Goal: Task Accomplishment & Management: Complete application form

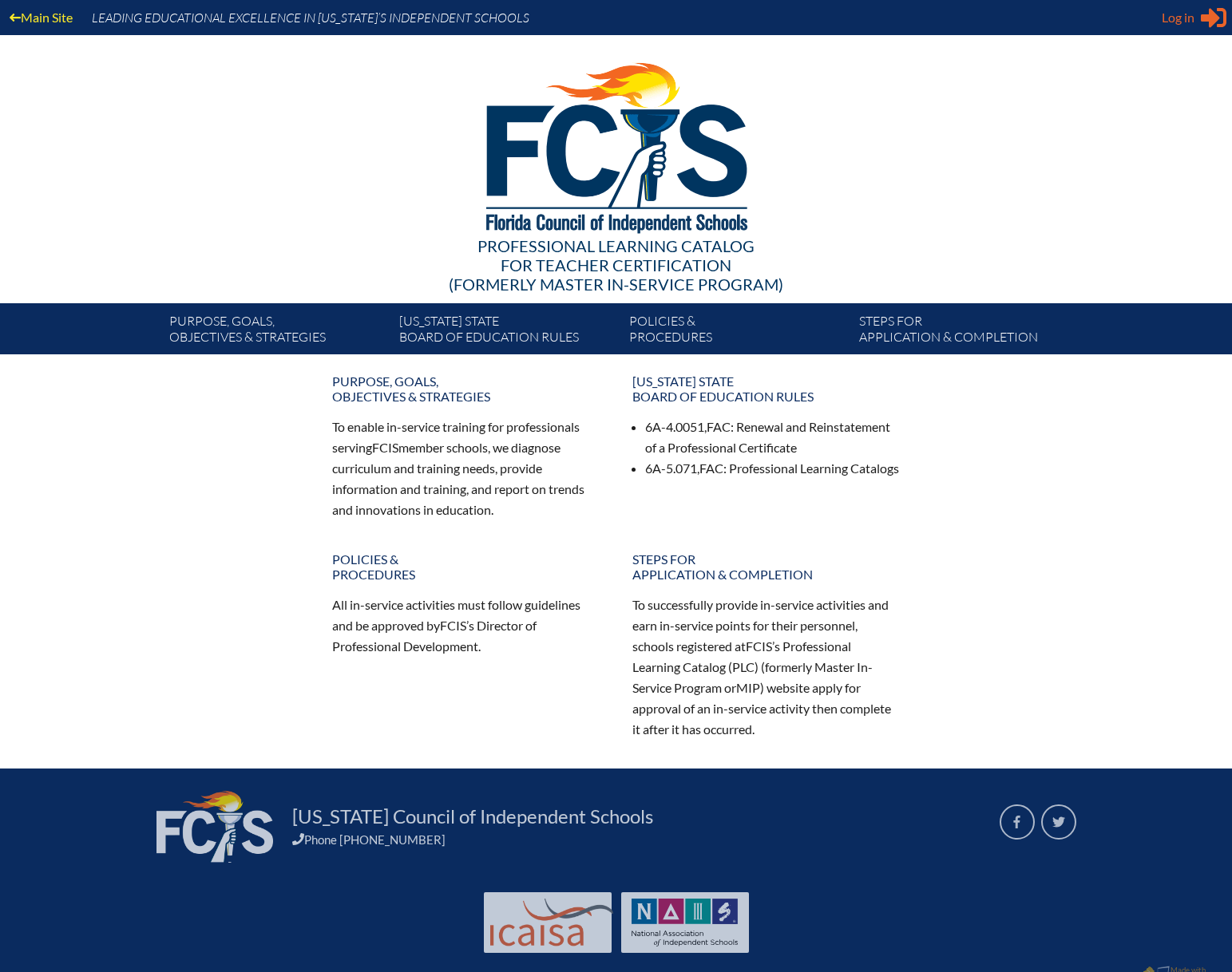
click at [1212, 19] on icon at bounding box center [1213, 17] width 25 height 20
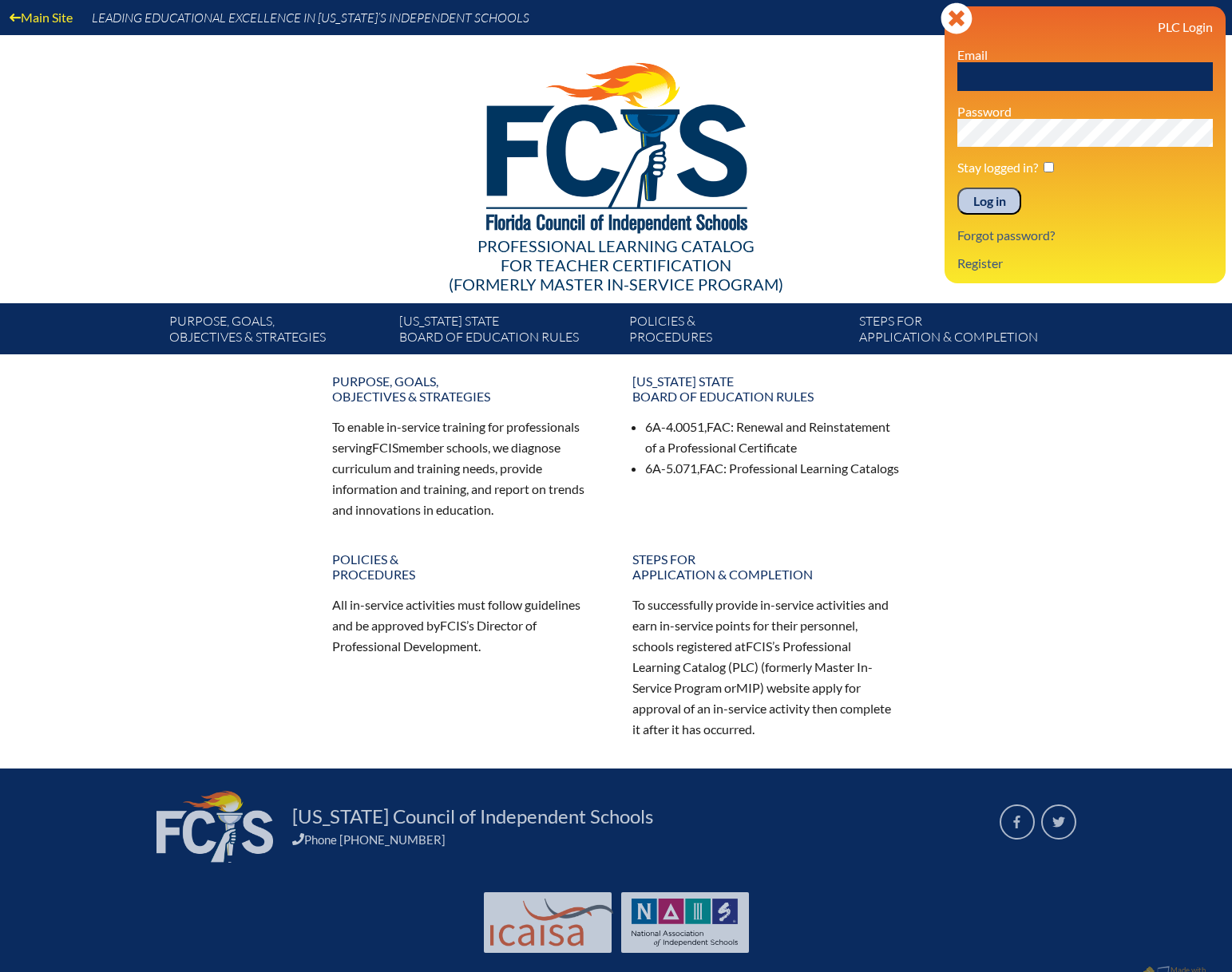
click at [996, 77] on input "text" at bounding box center [1084, 76] width 255 height 29
type input "[EMAIL_ADDRESS][DOMAIN_NAME]"
click at [957, 187] on input "Log in" at bounding box center [989, 200] width 64 height 27
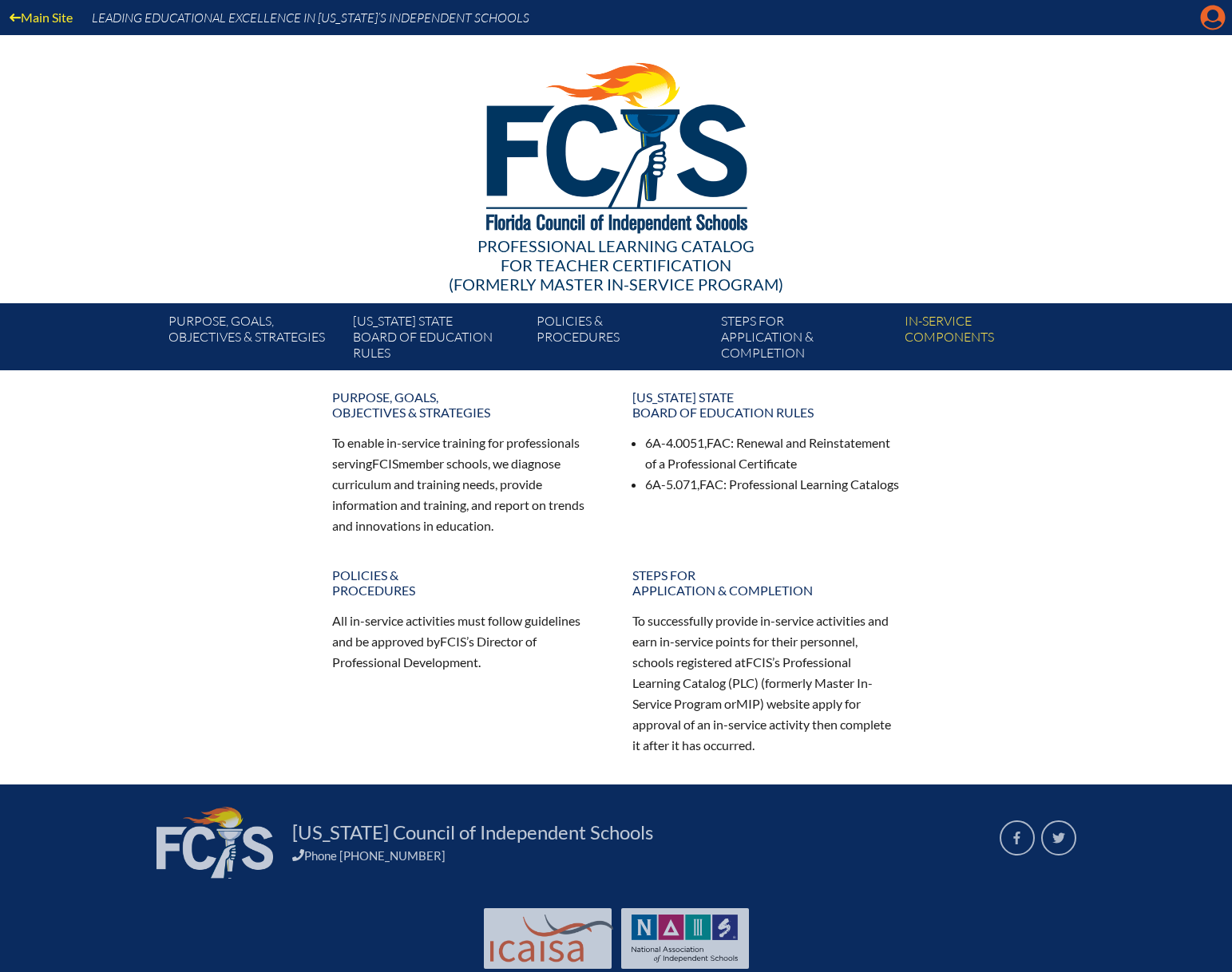
click at [1224, 23] on icon at bounding box center [1213, 18] width 24 height 24
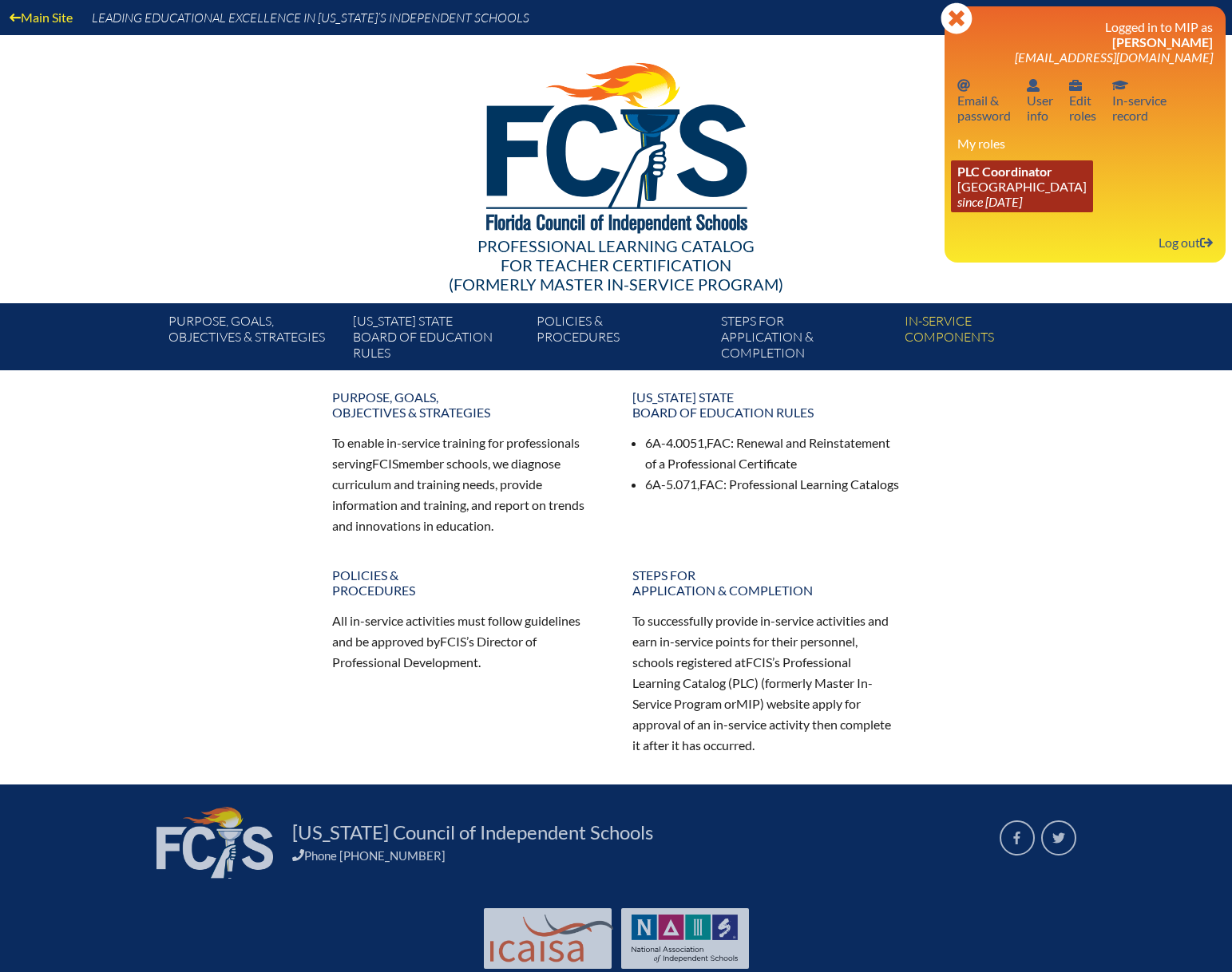
click at [1004, 193] on link "PLC Coordinator Oak Hall School since 2019 Jan 11" at bounding box center [1021, 185] width 142 height 52
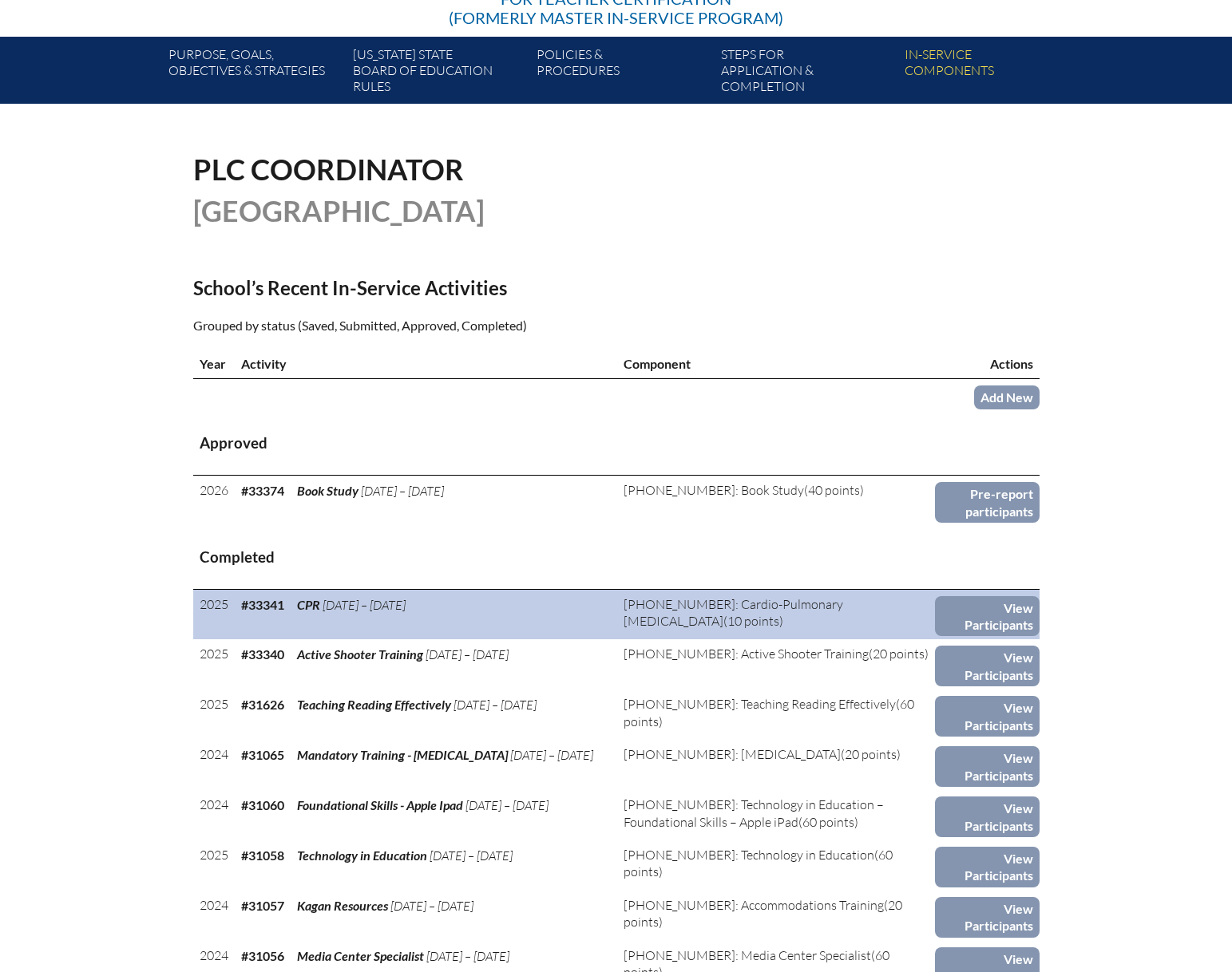
scroll to position [399, 0]
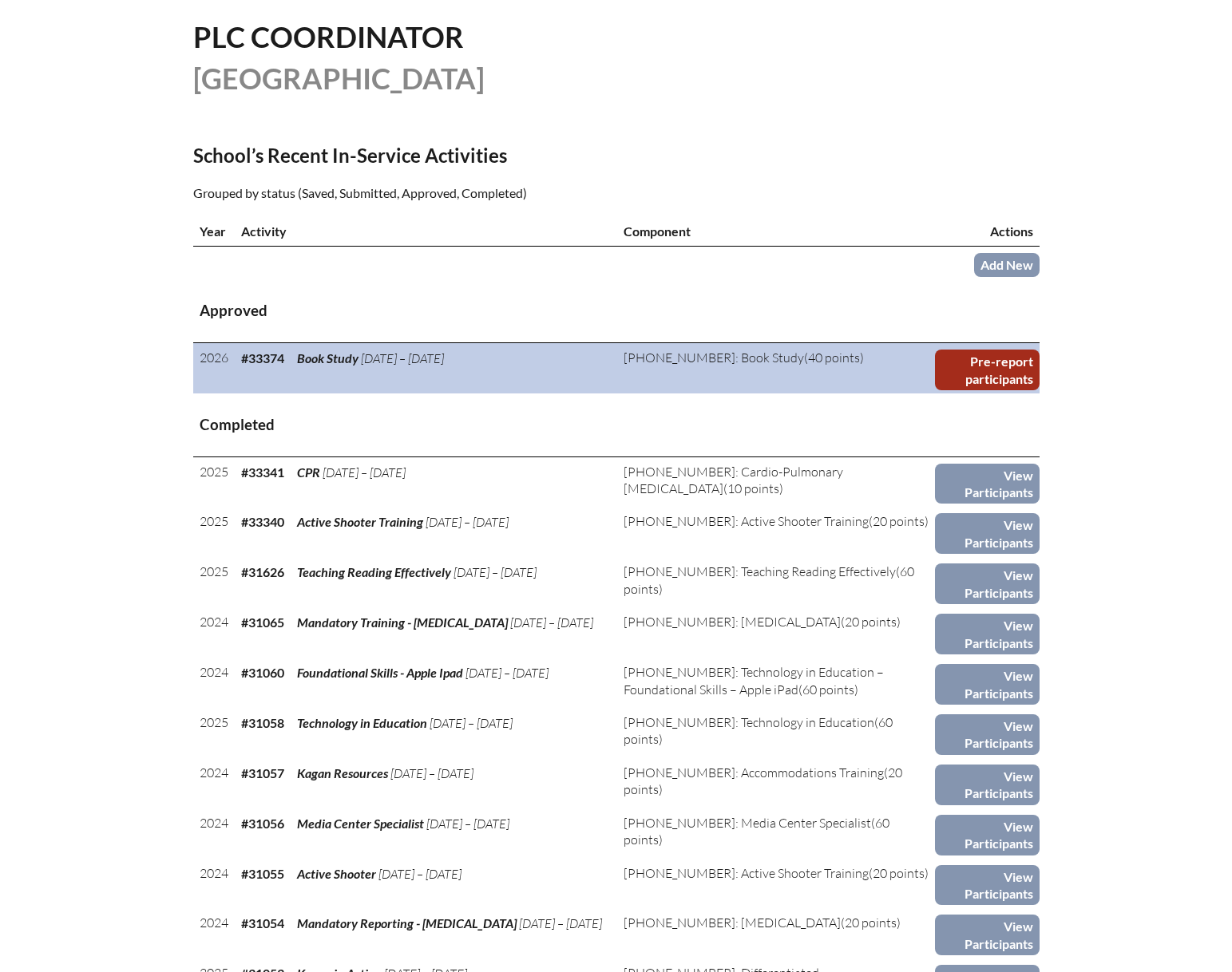
click at [981, 367] on link "Pre-report participants" at bounding box center [986, 370] width 104 height 40
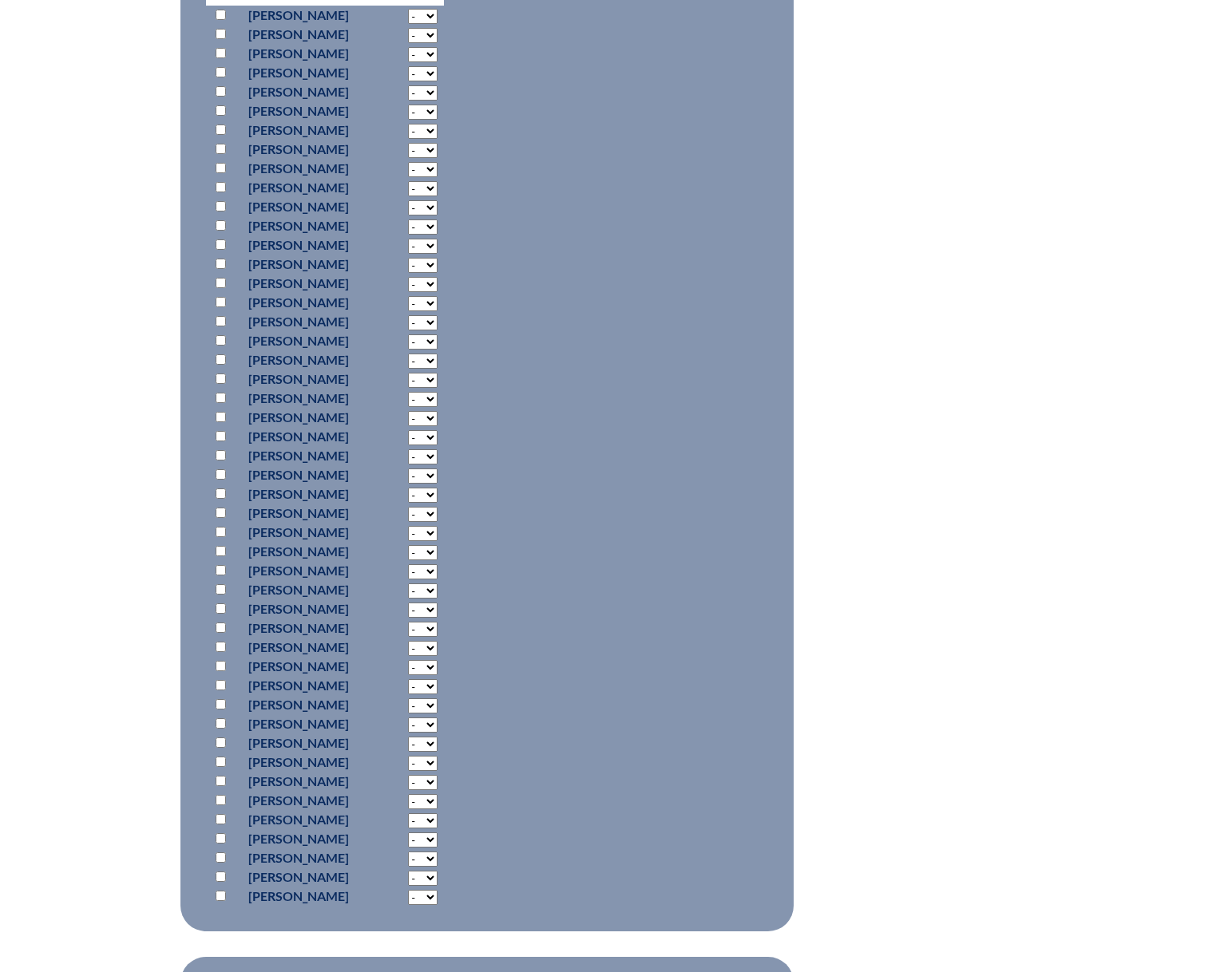
scroll to position [878, 0]
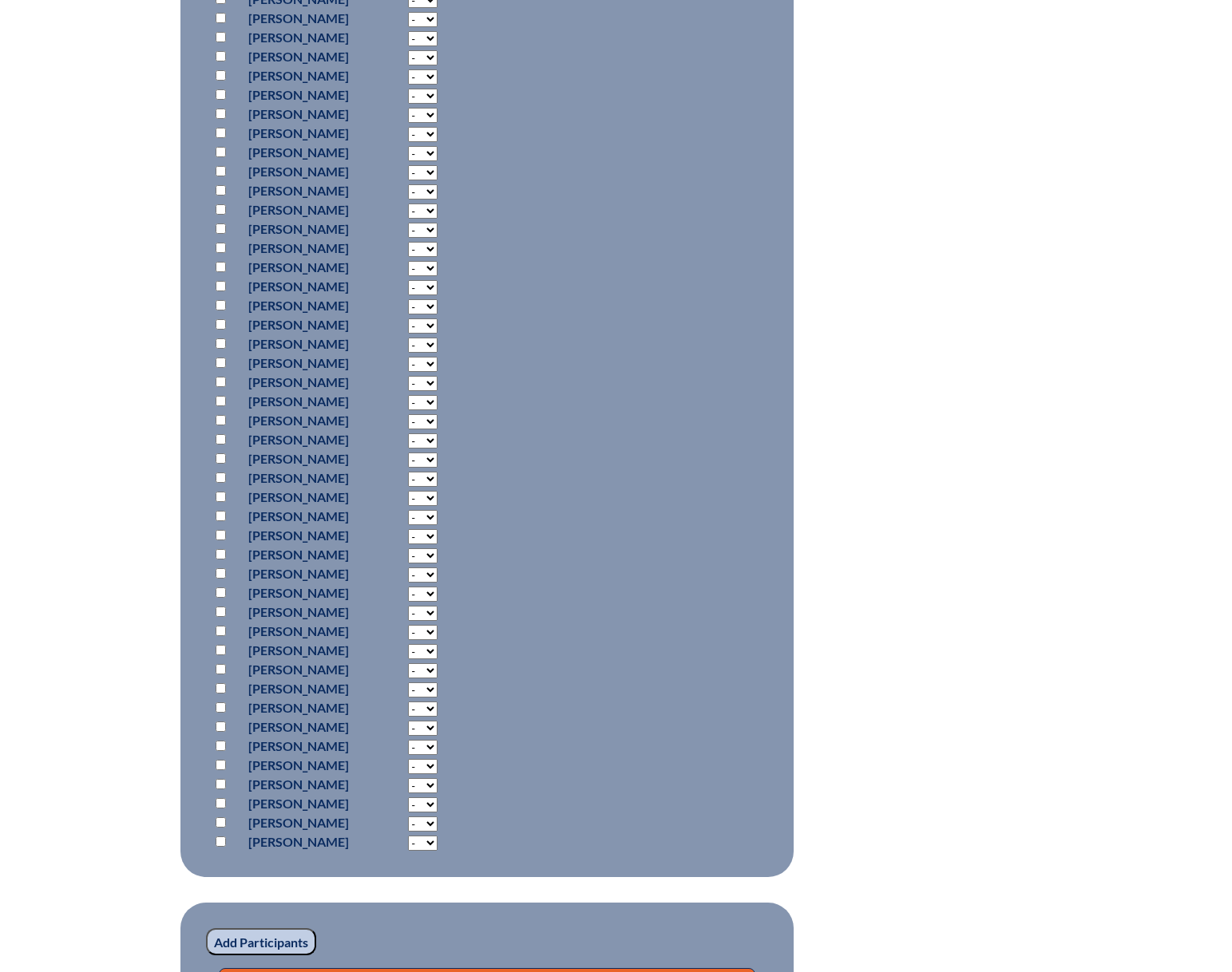
click at [218, 744] on input "checkbox" at bounding box center [220, 745] width 10 height 10
checkbox input "true"
click at [438, 742] on select "- 2 3 4 5 6 7 8 9 10 11 12 13 14 15 16 17 18 19 20 21 22 23 24 25 26 27 28 29 3…" at bounding box center [422, 747] width 29 height 15
select select "40"
click at [438, 740] on select "- 2 3 4 5 6 7 8 9 10 11 12 13 14 15 16 17 18 19 20 21 22 23 24 25 26 27 28 29 3…" at bounding box center [422, 747] width 29 height 15
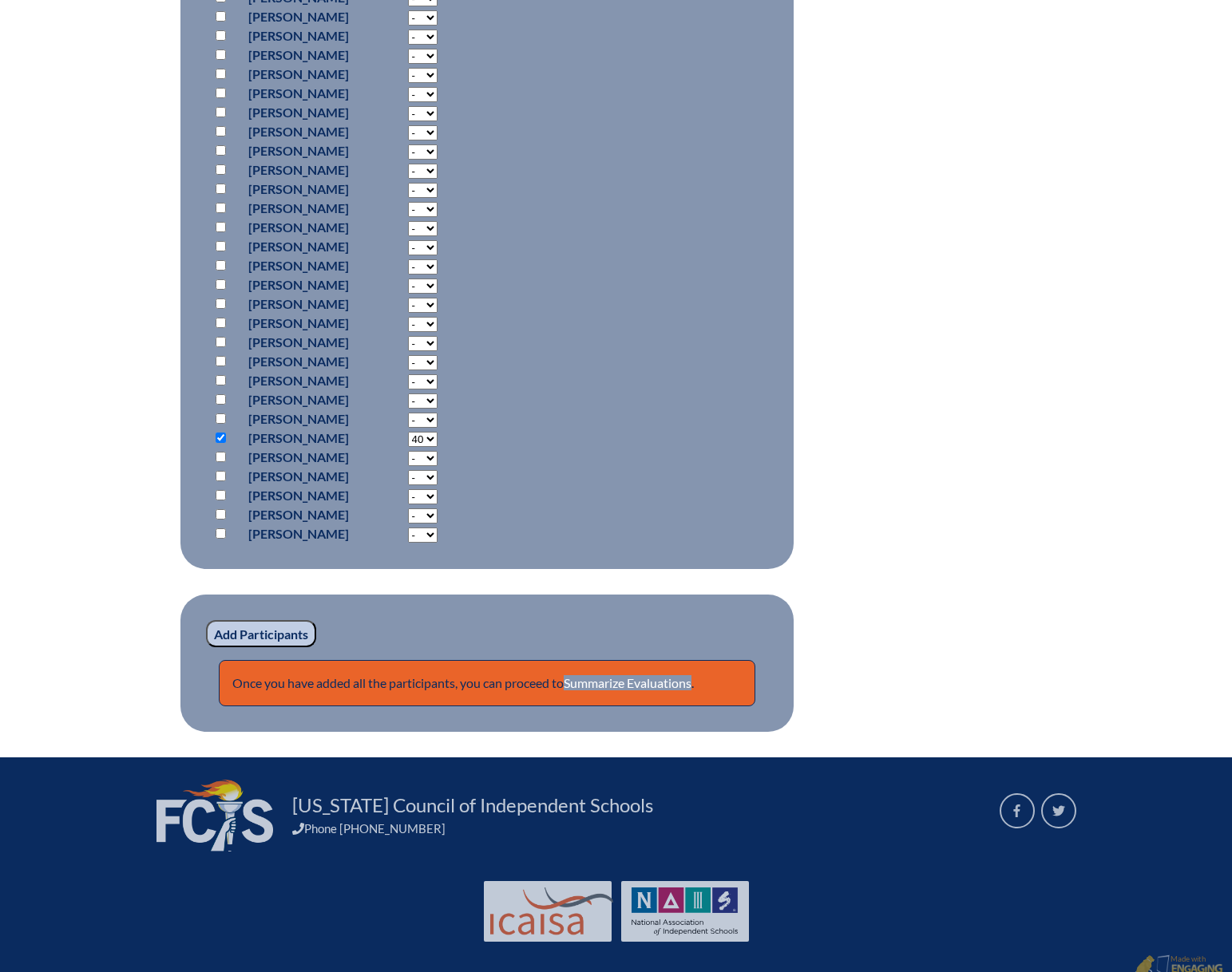
scroll to position [1197, 0]
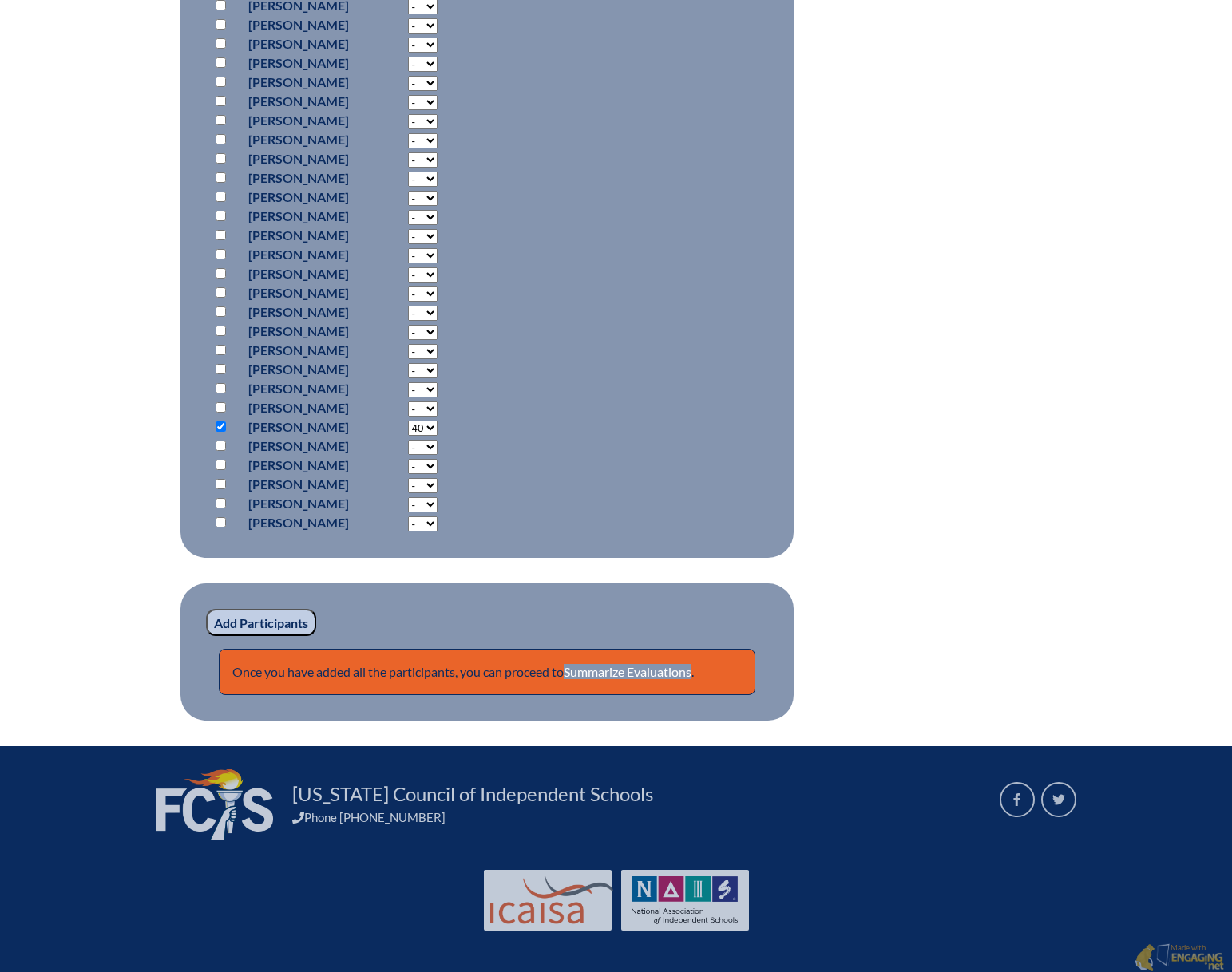
click at [262, 616] on input "Add Participants" at bounding box center [261, 622] width 110 height 27
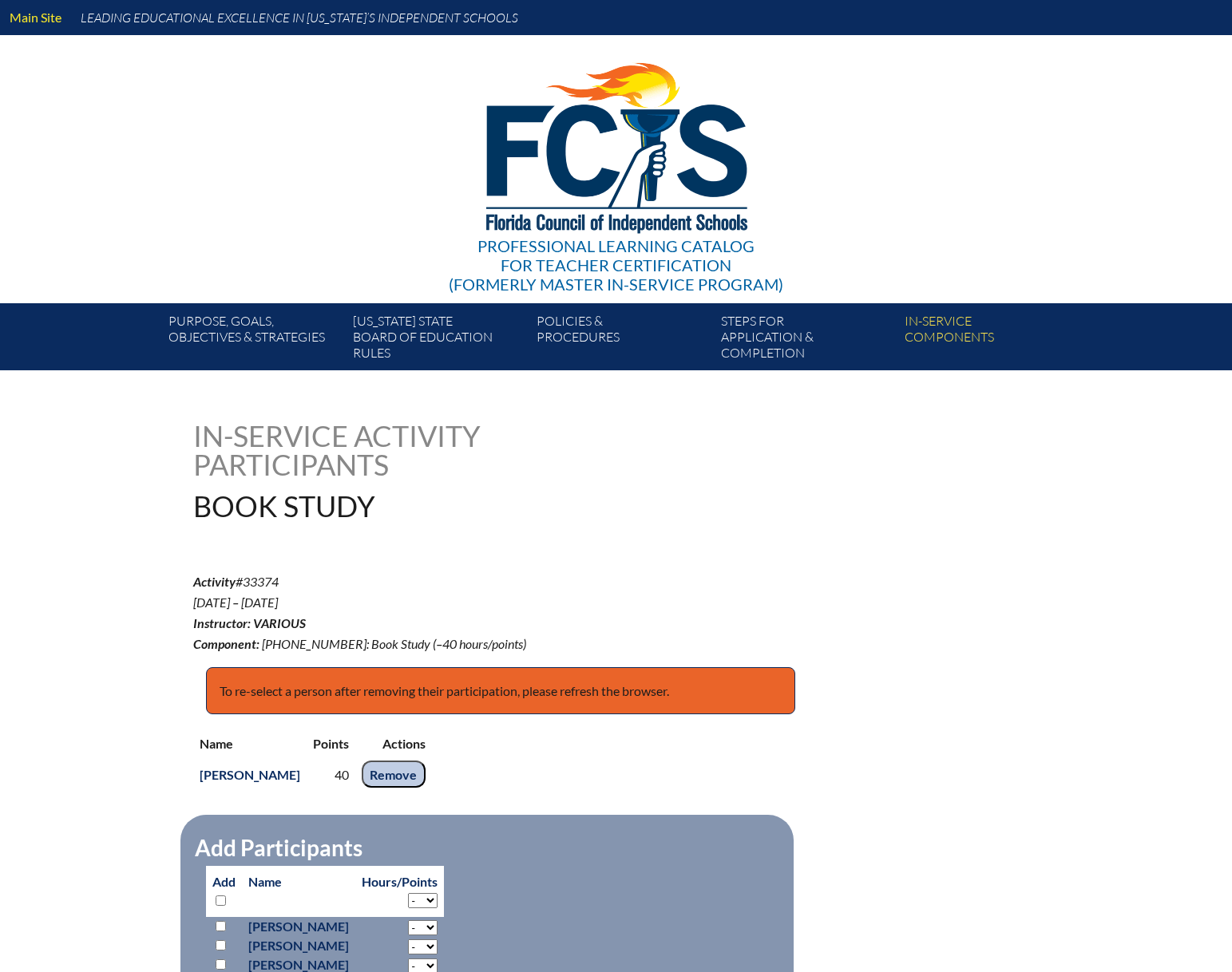
scroll to position [1268, 0]
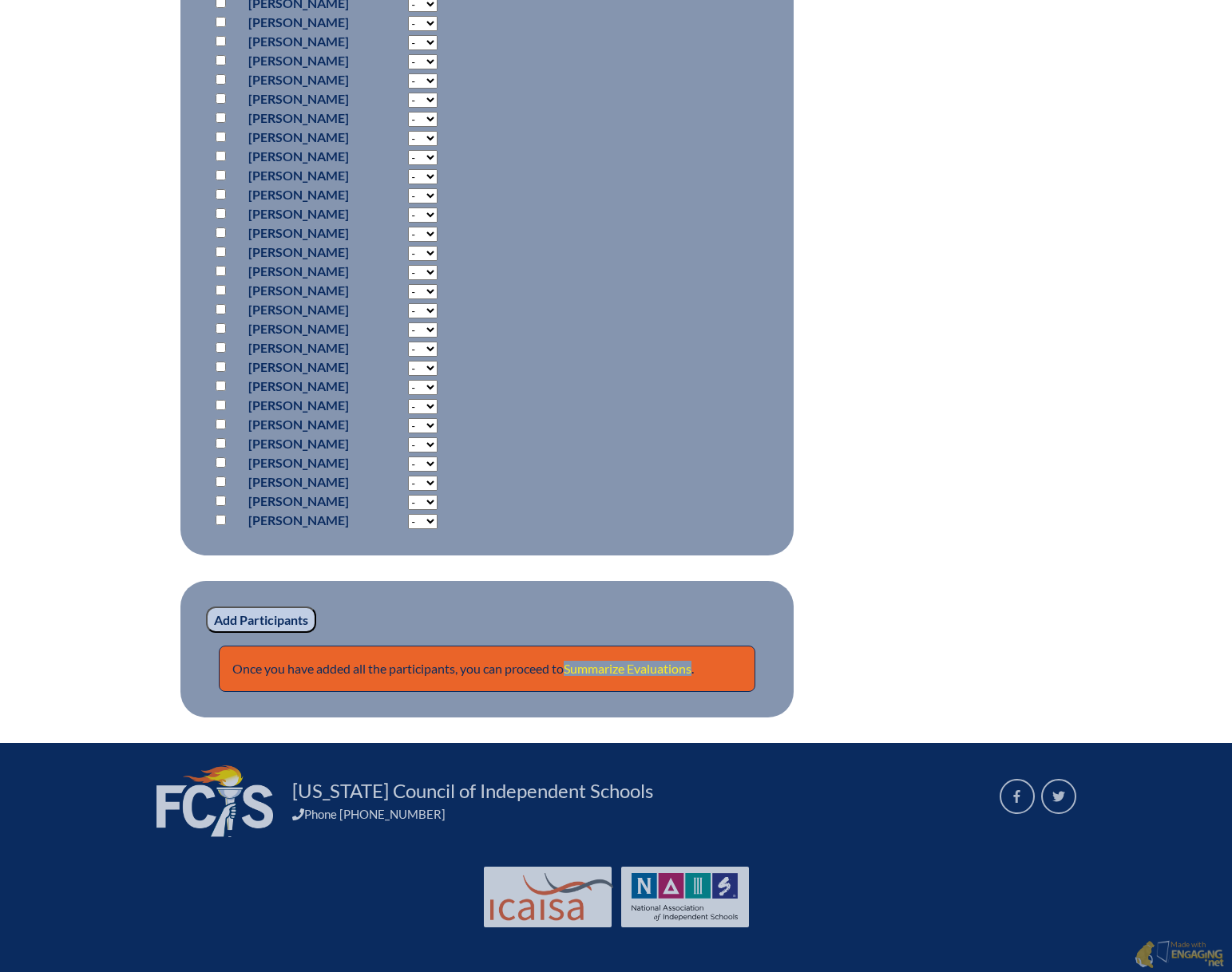
click at [626, 667] on link "Summarize Evaluations" at bounding box center [628, 668] width 128 height 15
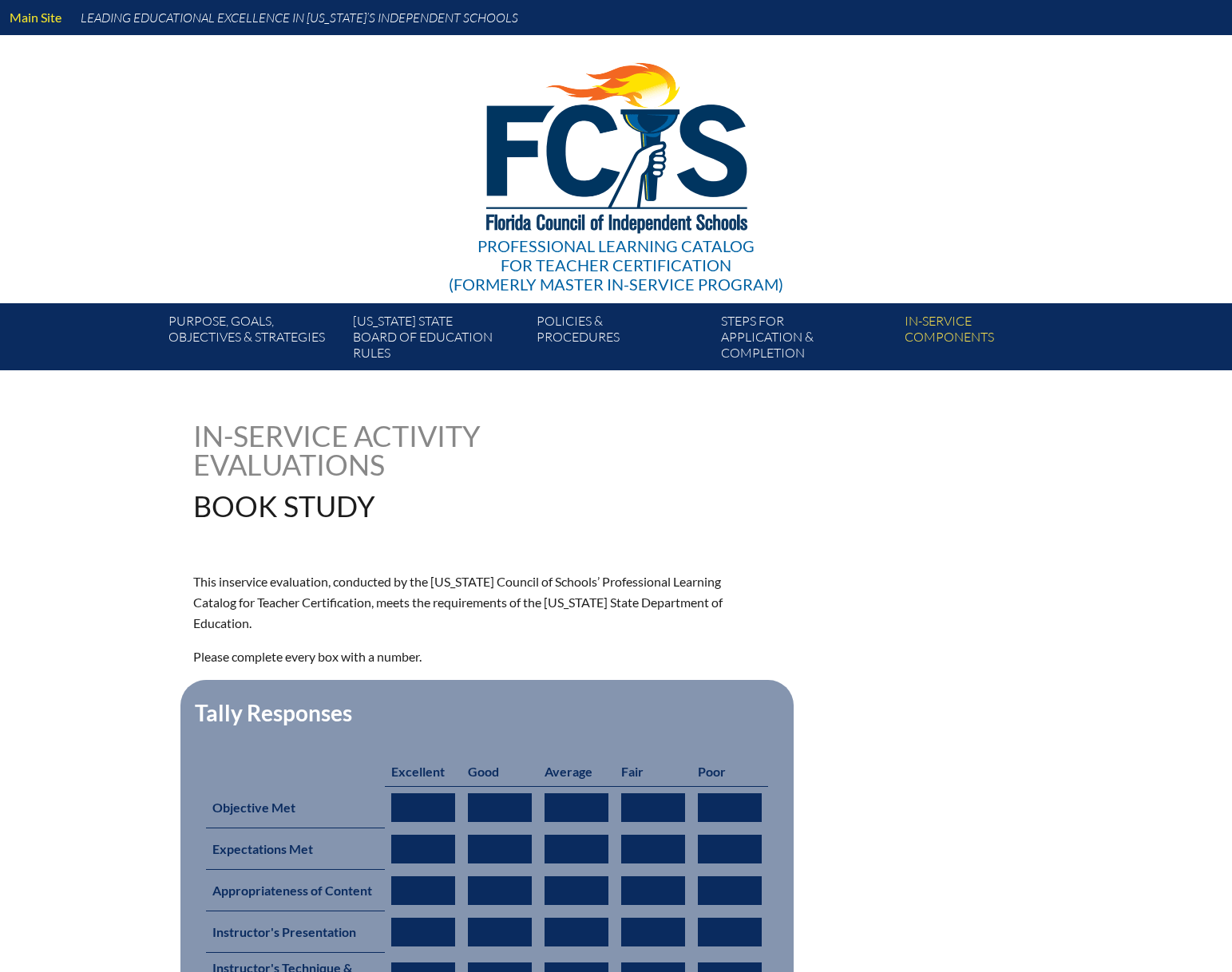
type input "0"
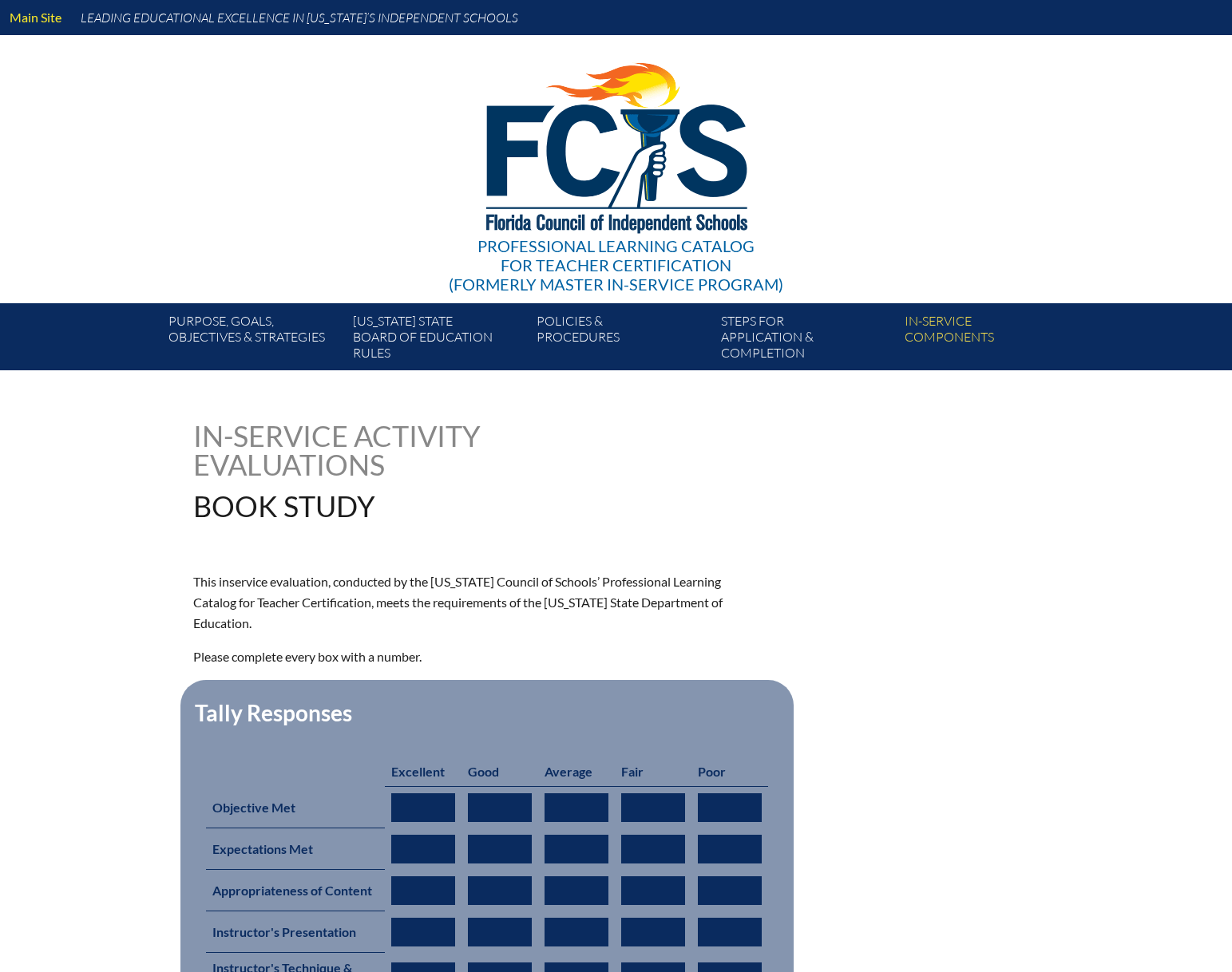
type input "0"
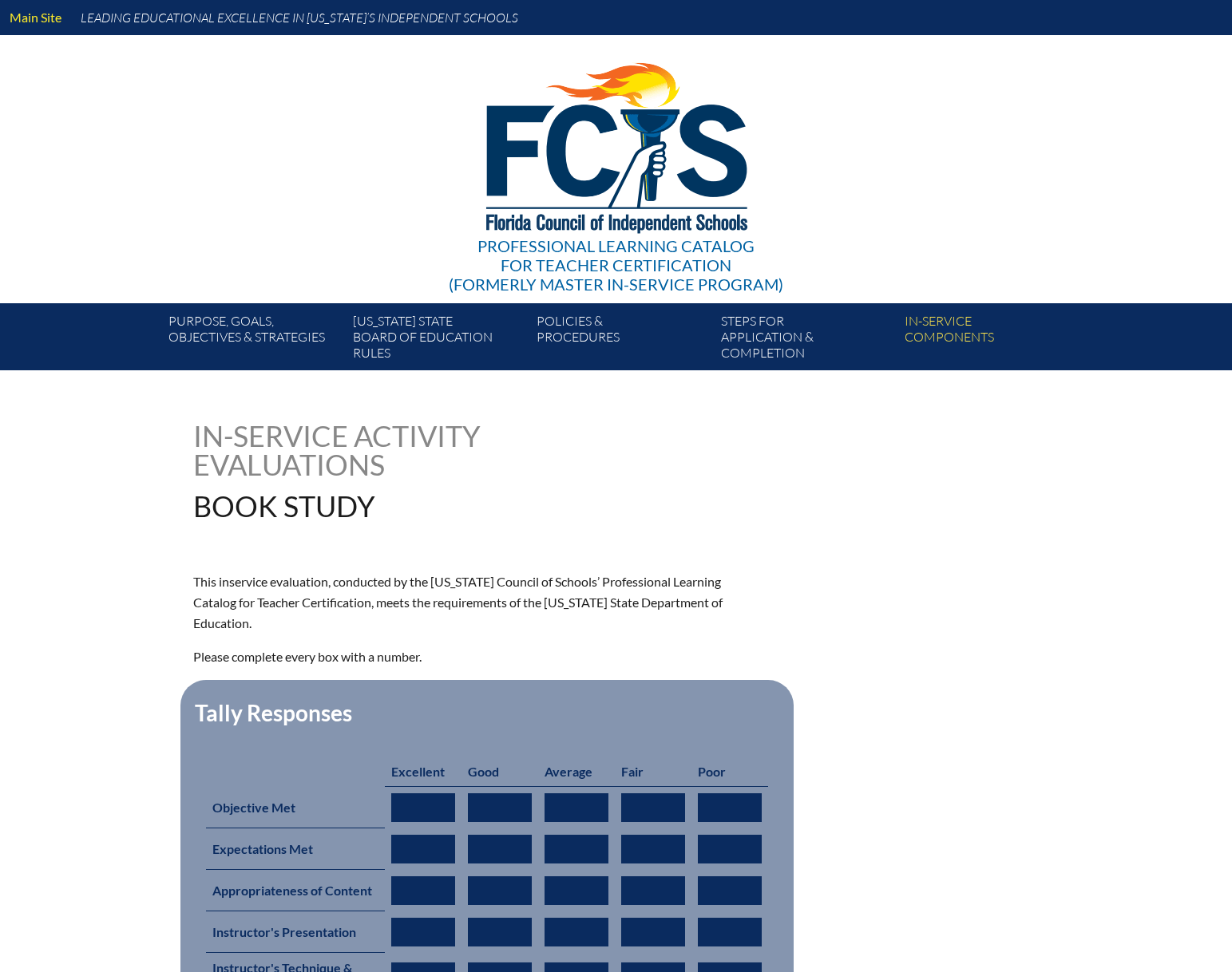
type input "0"
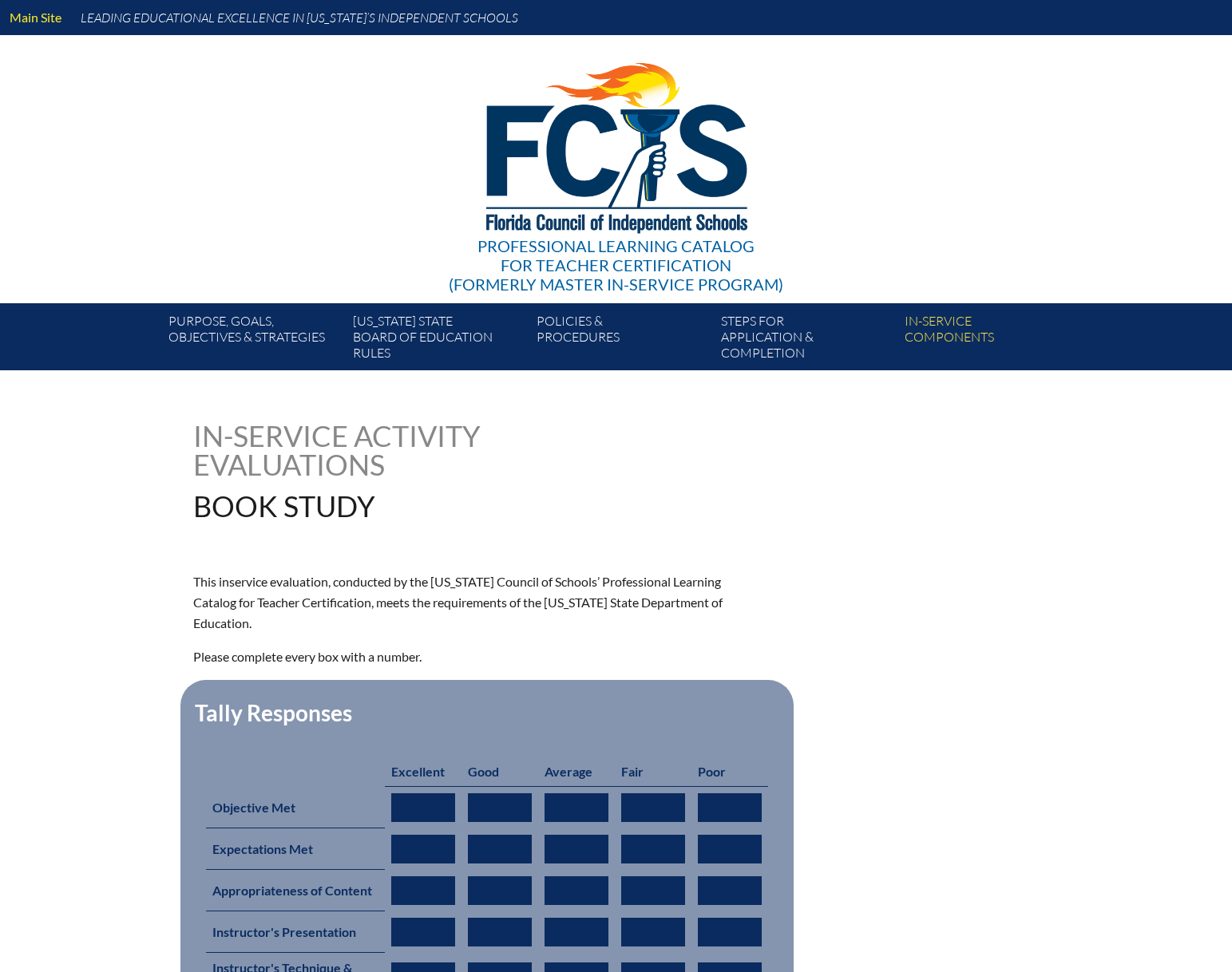
type input "0"
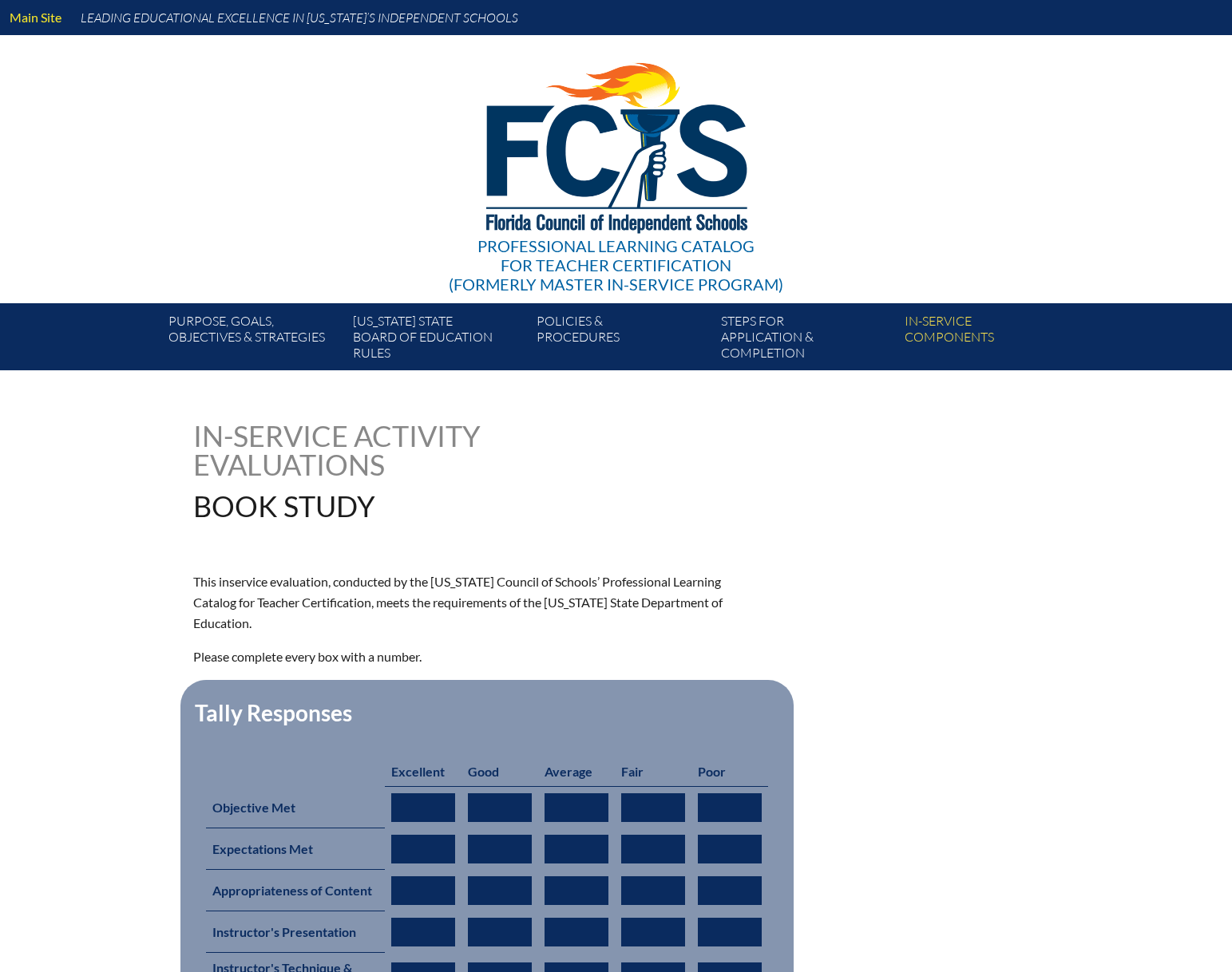
type input "0"
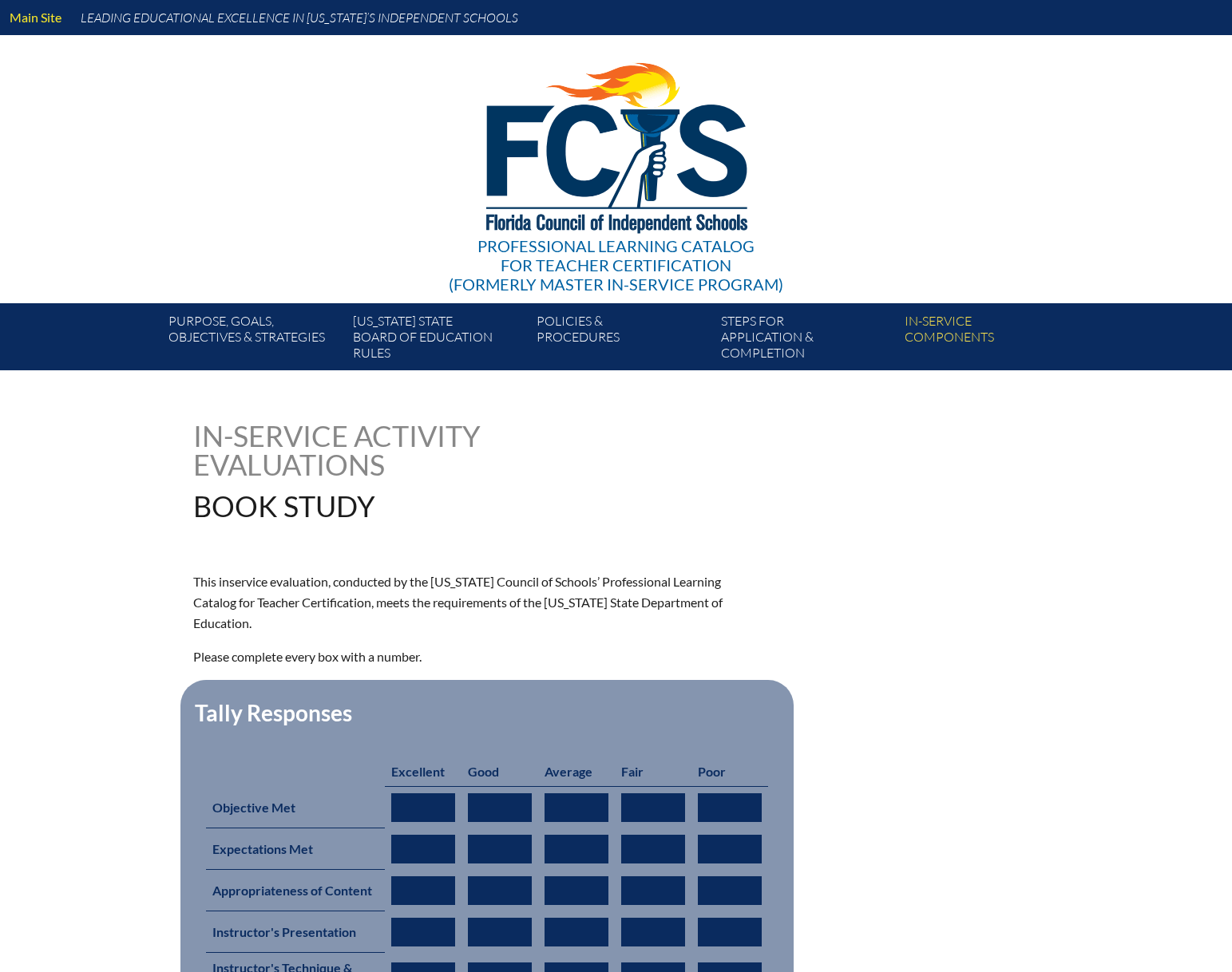
type input "0"
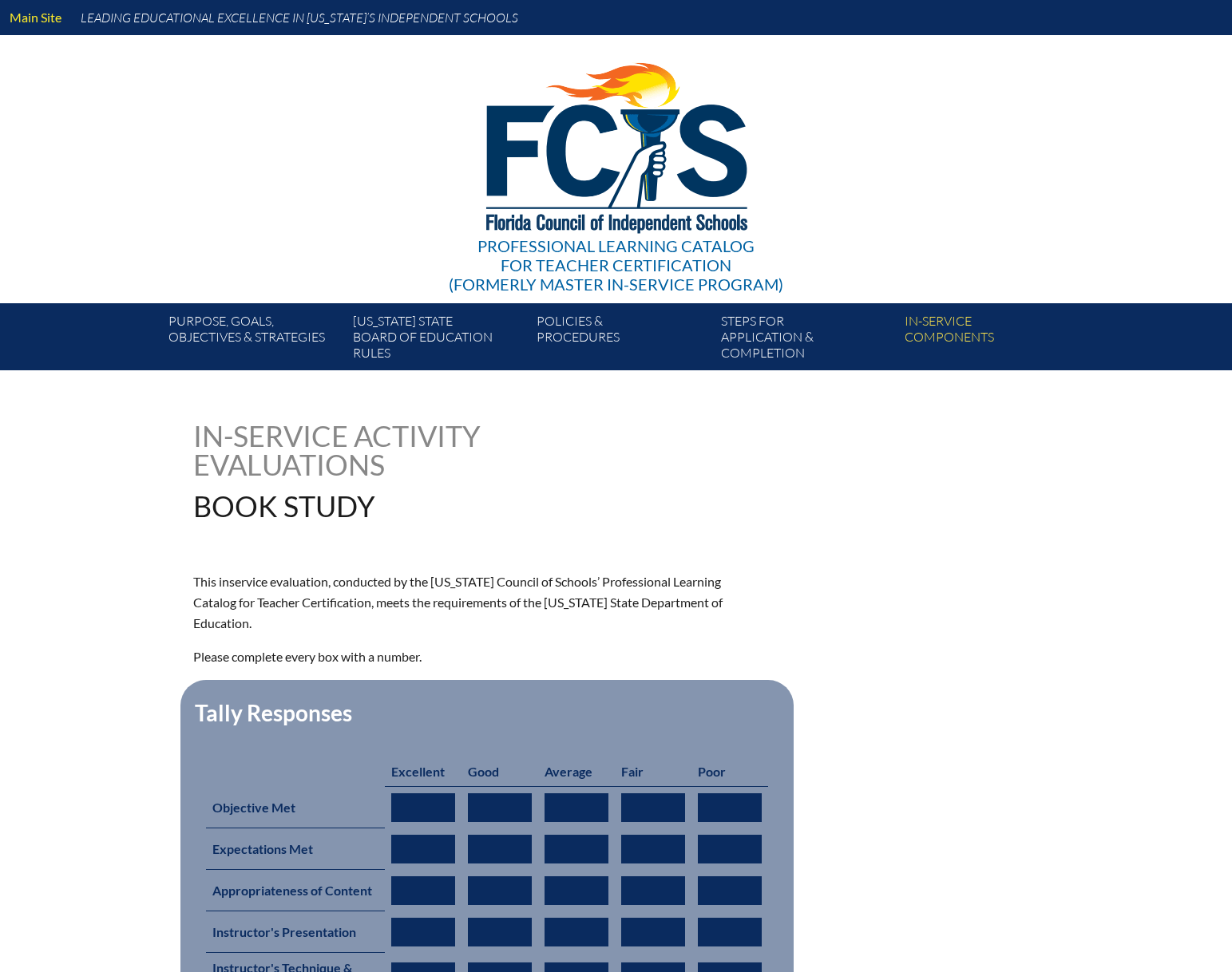
type input "0"
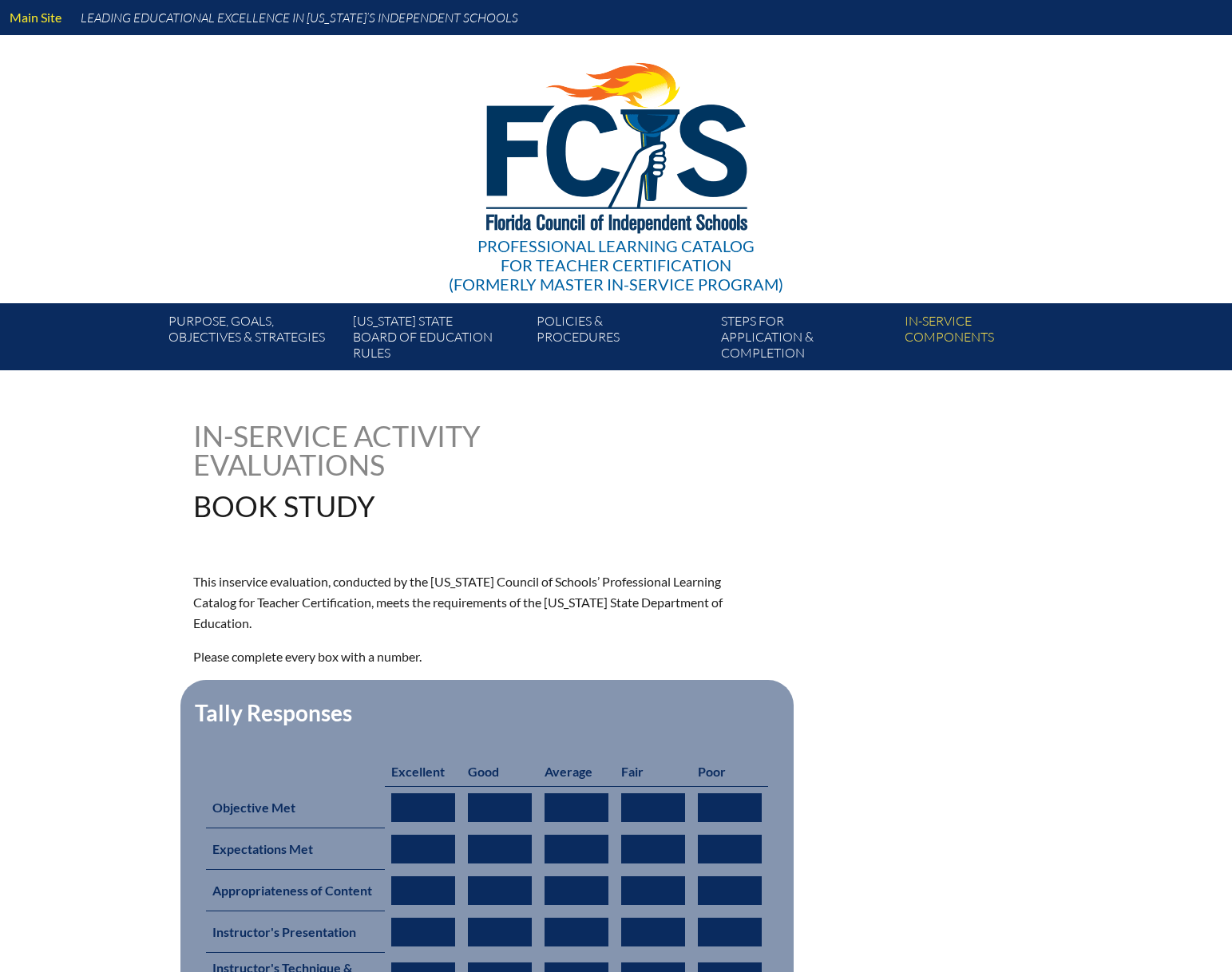
type input "0"
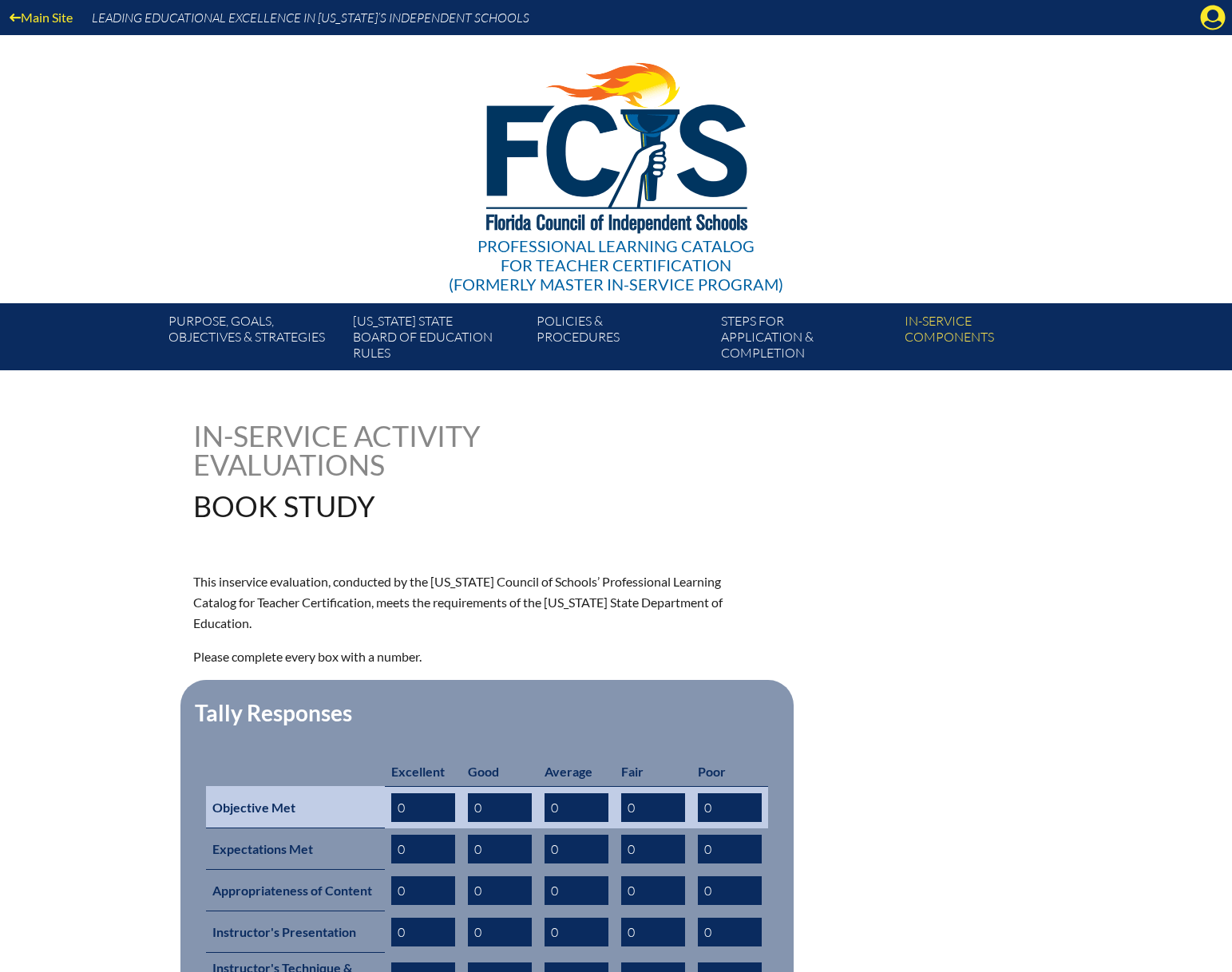
click at [423, 794] on input "0" at bounding box center [424, 807] width 64 height 29
type input "1"
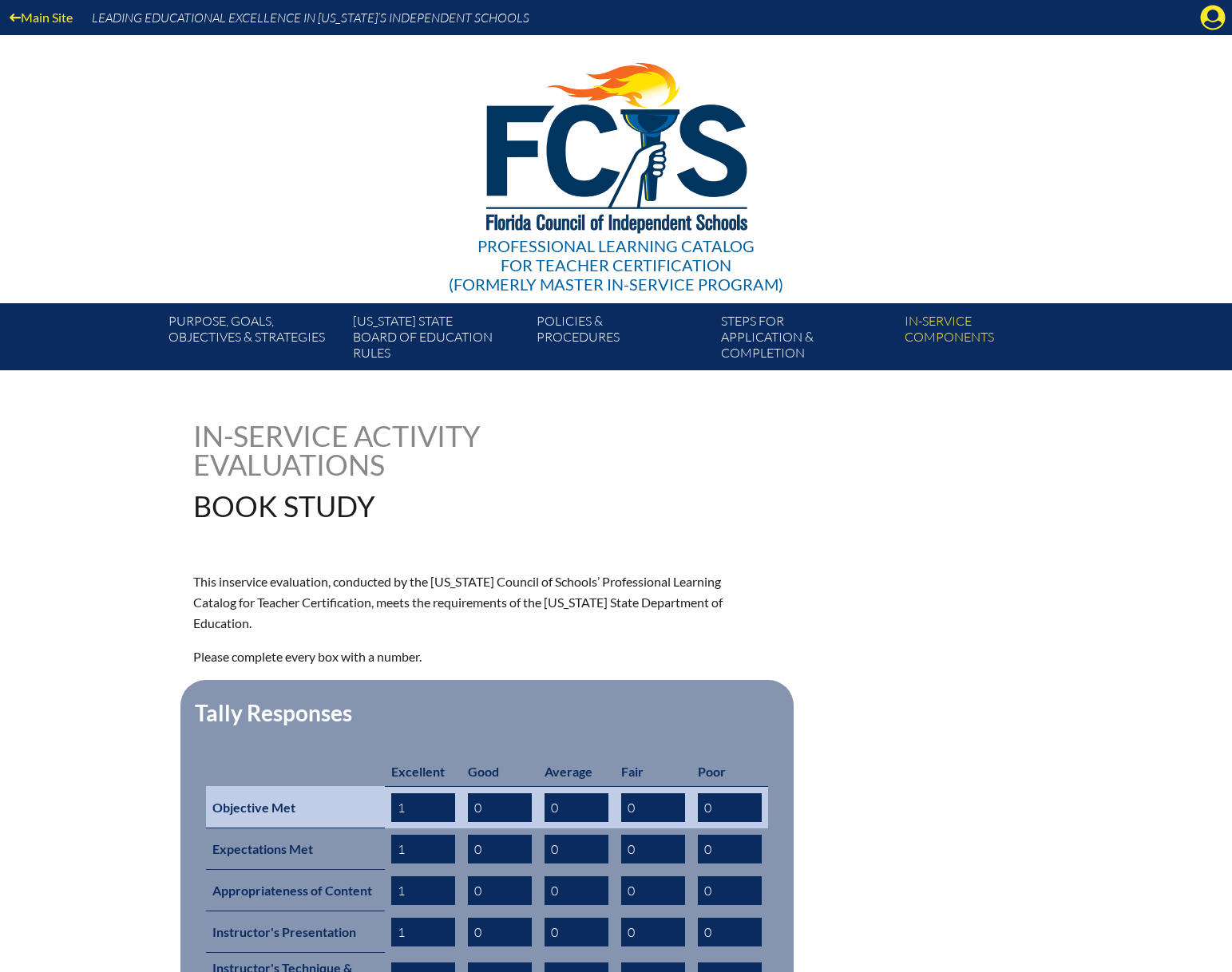
type input "1"
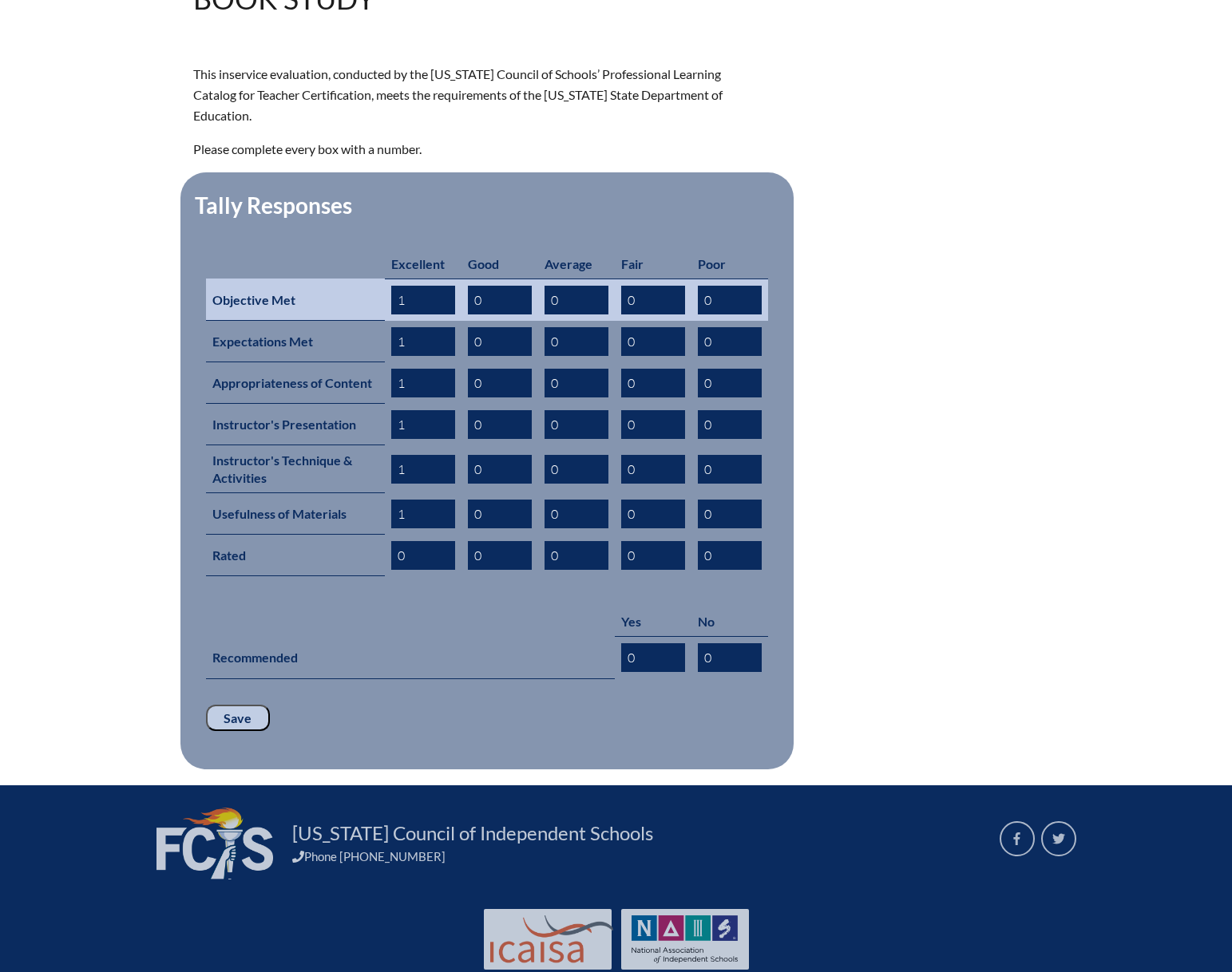
type input "1"
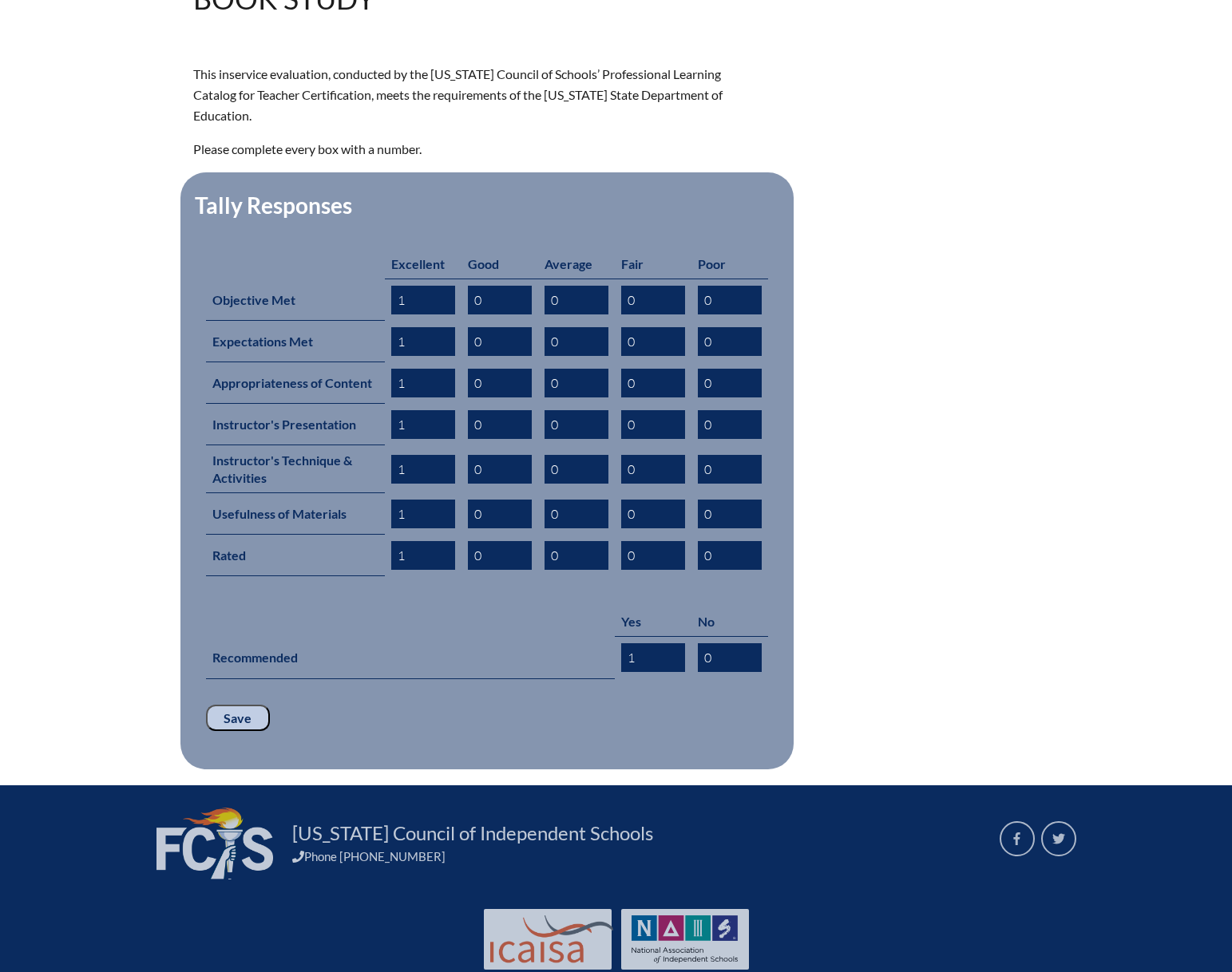
click at [235, 705] on input "Save" at bounding box center [238, 718] width 64 height 27
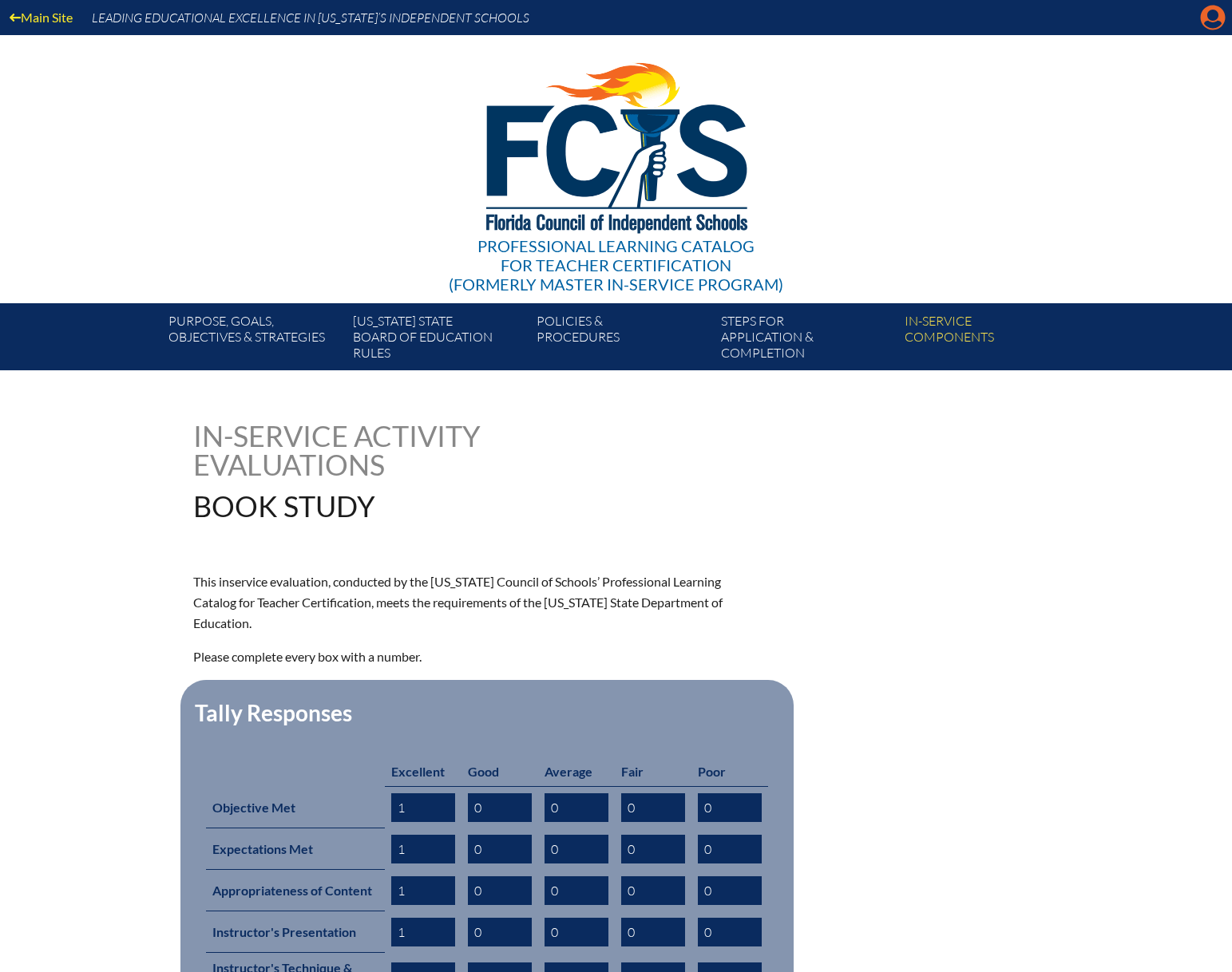
click at [1203, 20] on icon at bounding box center [1213, 18] width 24 height 24
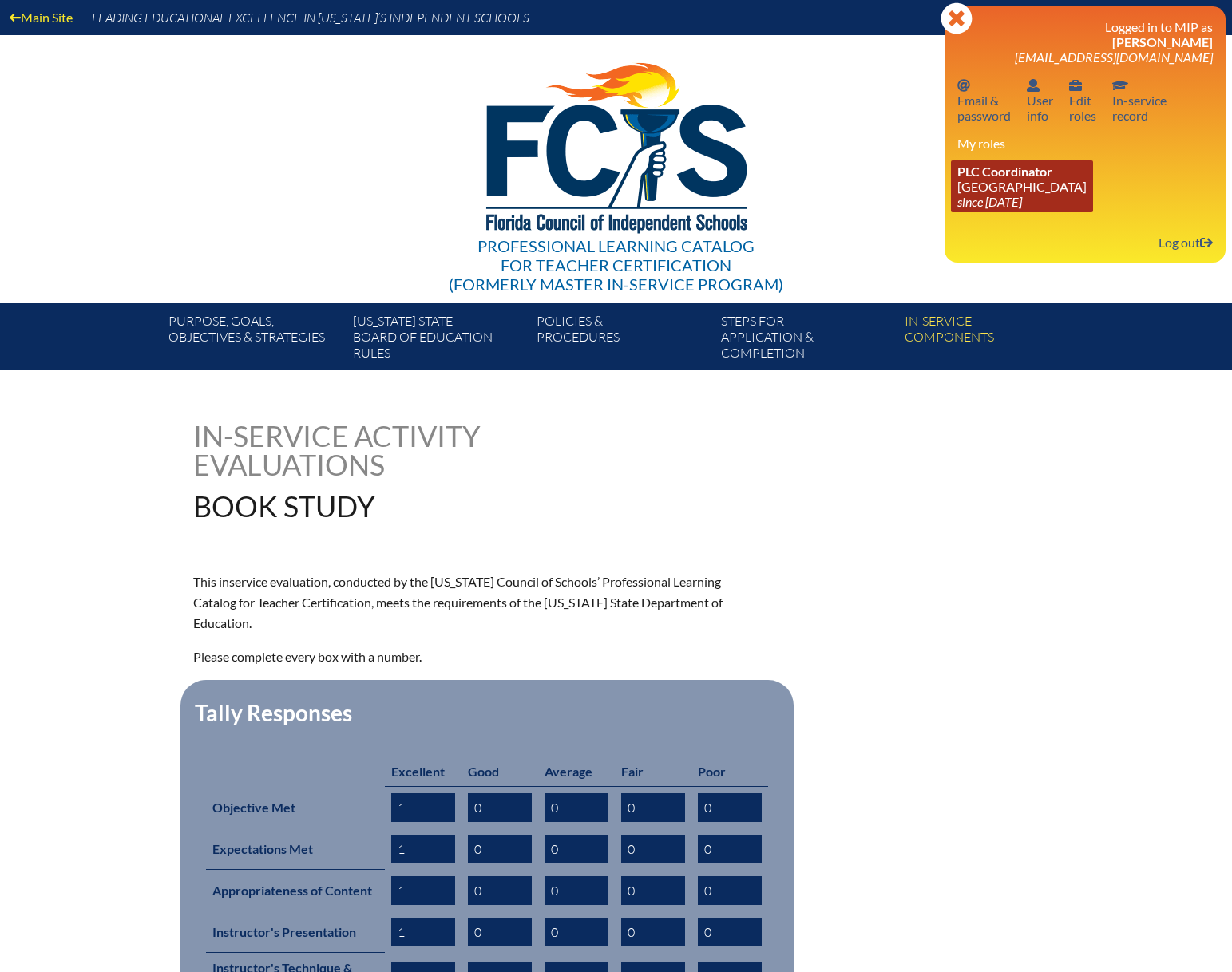
click at [989, 178] on span "PLC Coordinator" at bounding box center [1004, 171] width 95 height 15
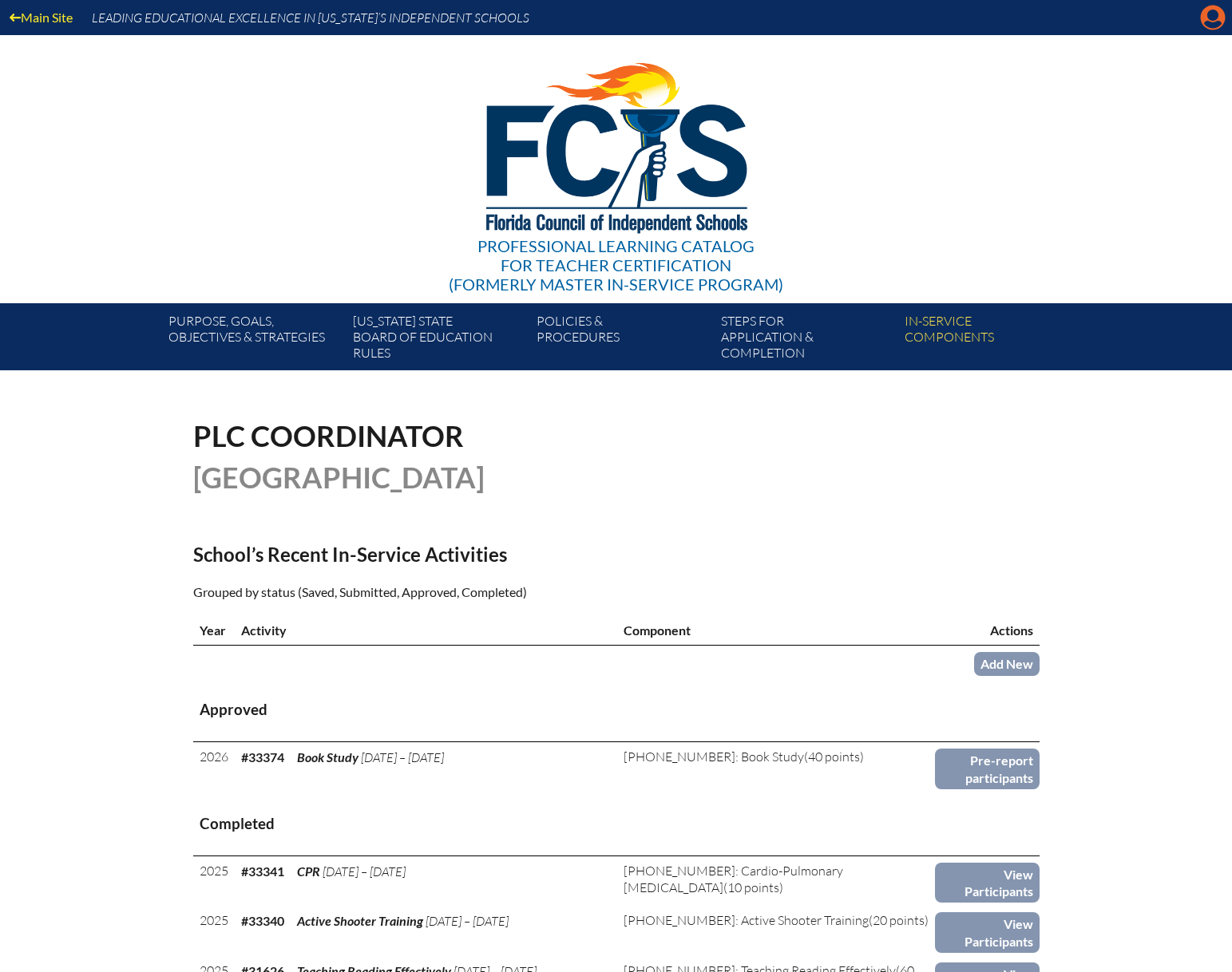
click at [1208, 21] on icon "Manage account" at bounding box center [1212, 17] width 25 height 25
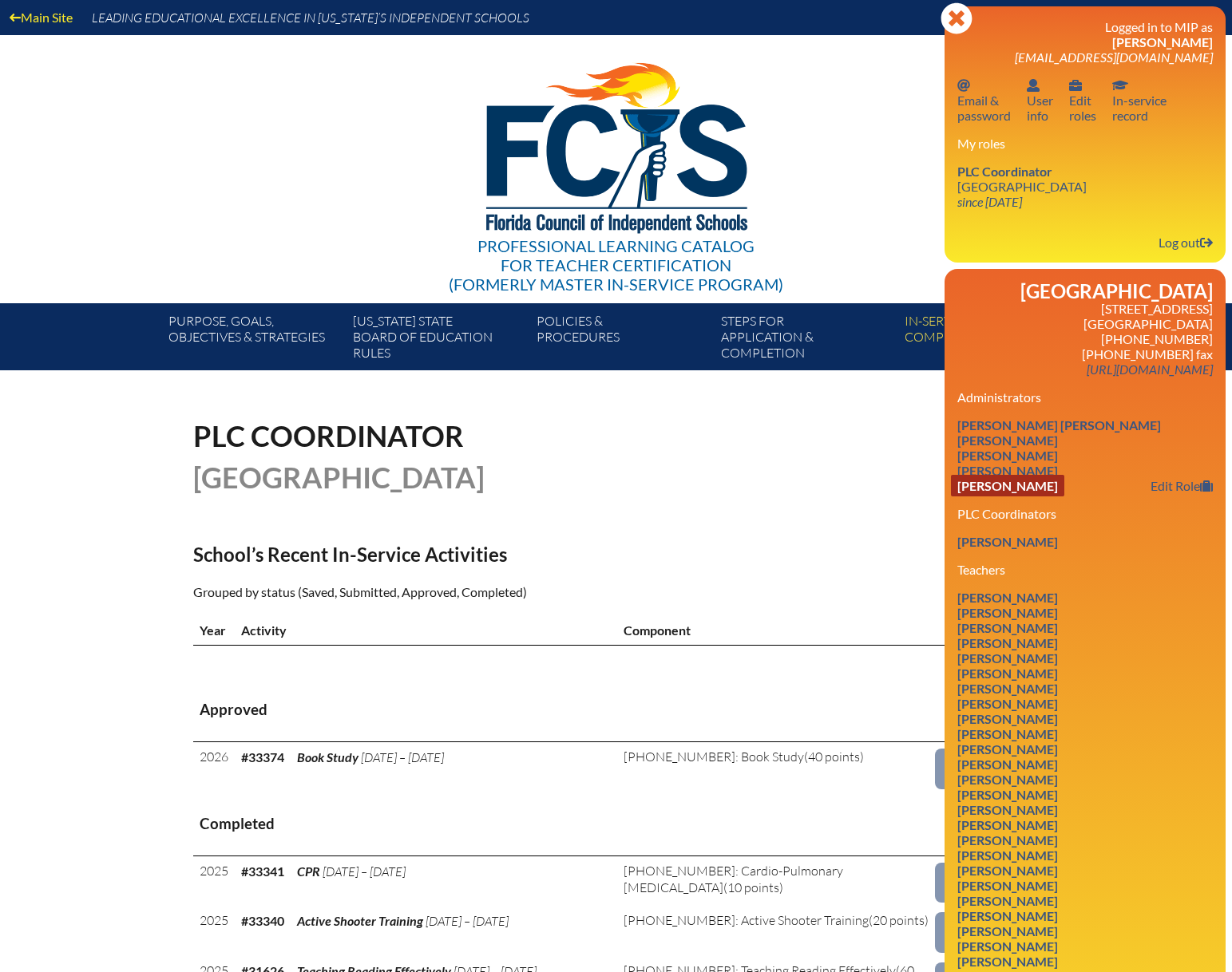
click at [984, 489] on link "Cory S Tomlinson" at bounding box center [1007, 486] width 113 height 22
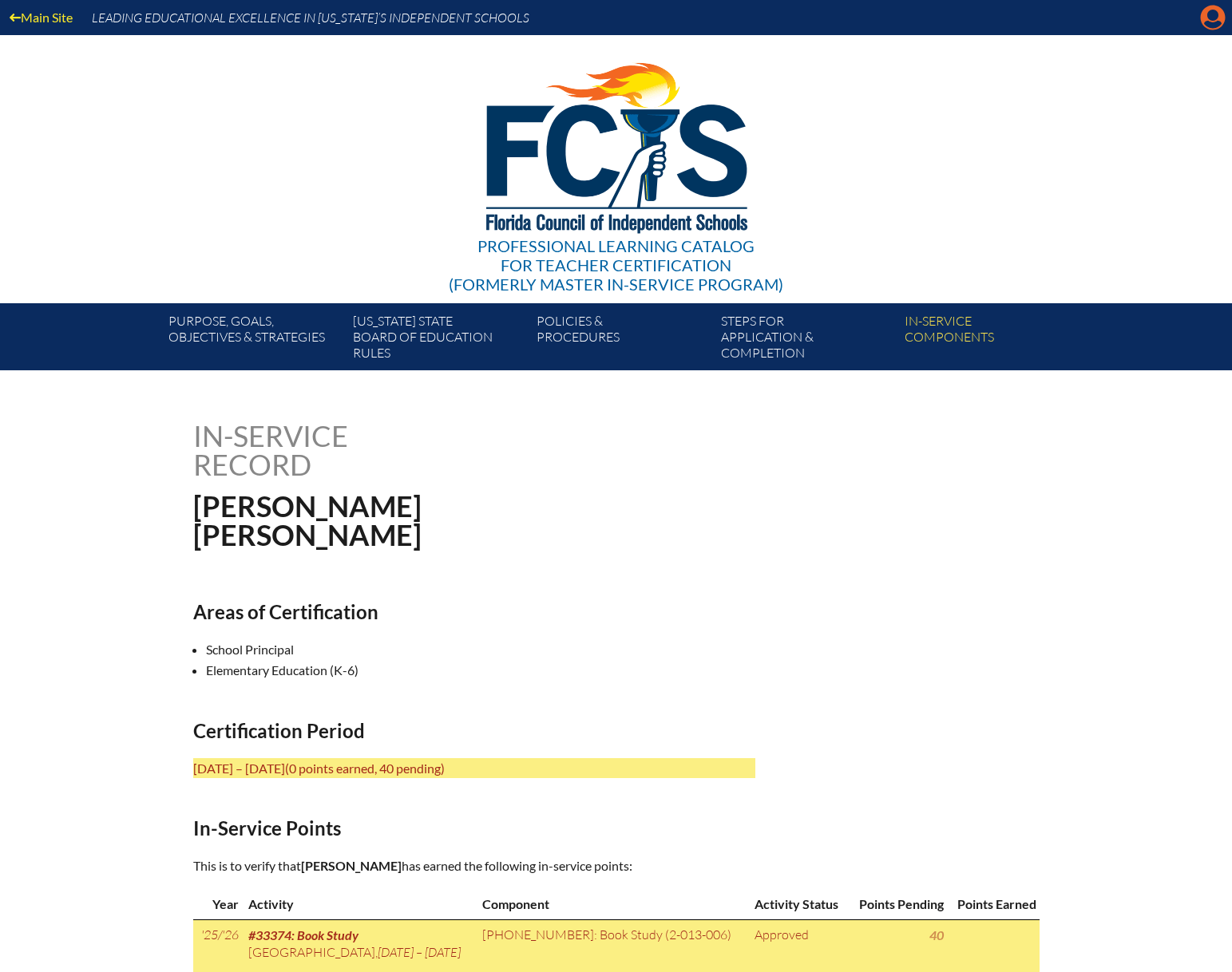
click at [1208, 18] on icon "Manage account" at bounding box center [1212, 17] width 25 height 25
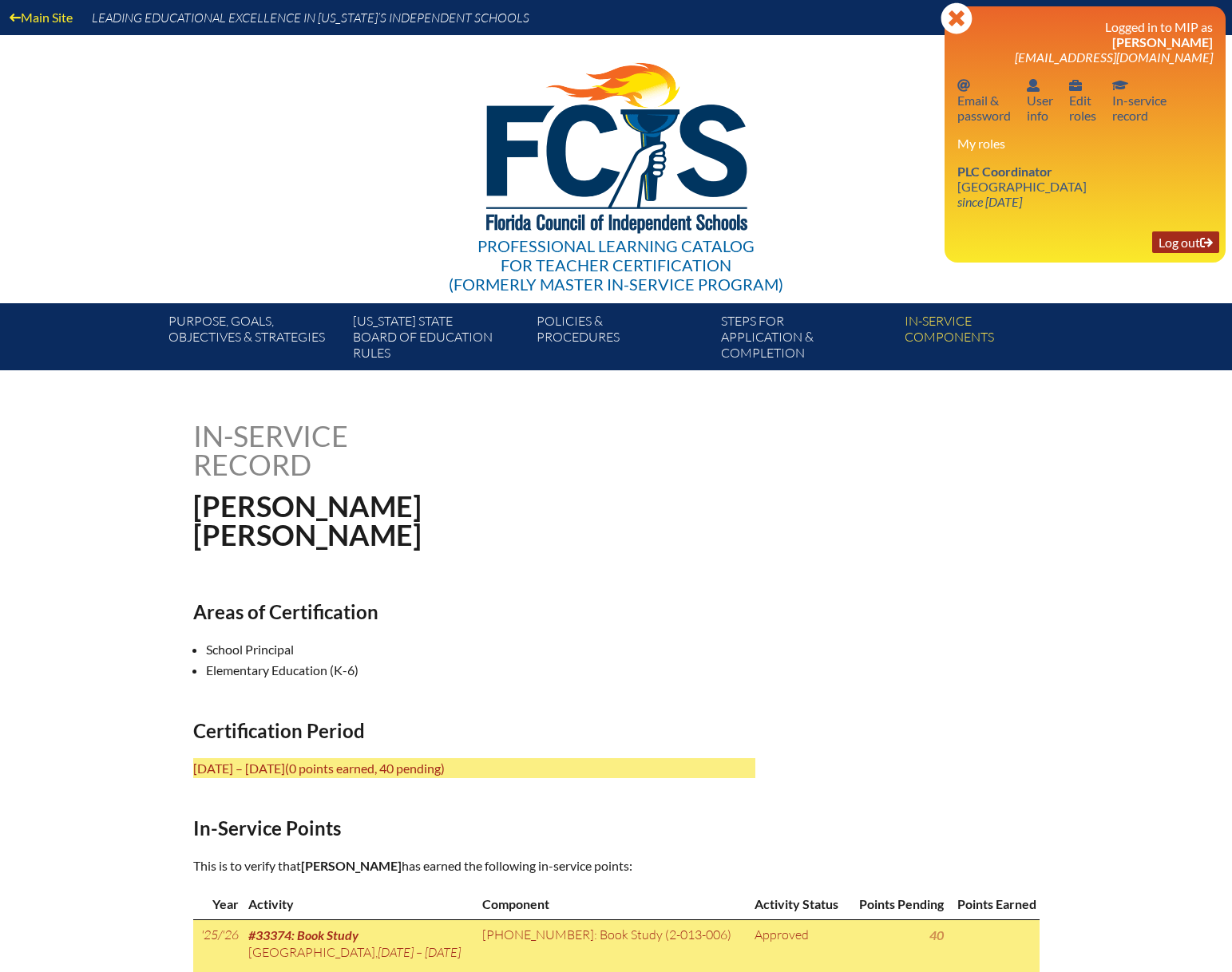
click at [1175, 245] on link "Log out Log out" at bounding box center [1185, 242] width 67 height 22
